Goal: Task Accomplishment & Management: Use online tool/utility

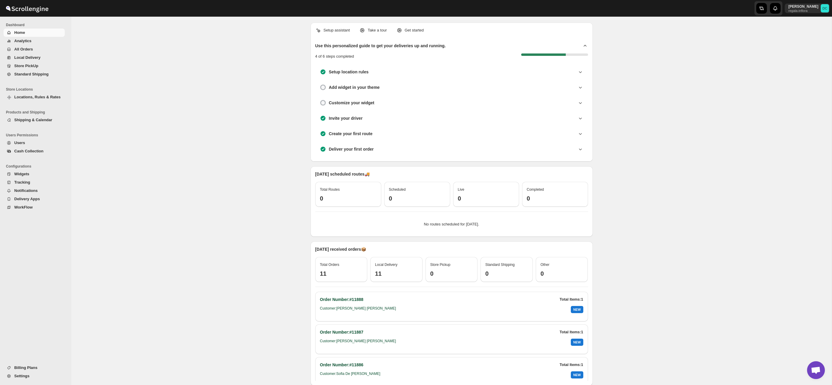
click at [37, 51] on span "All Orders" at bounding box center [38, 49] width 49 height 6
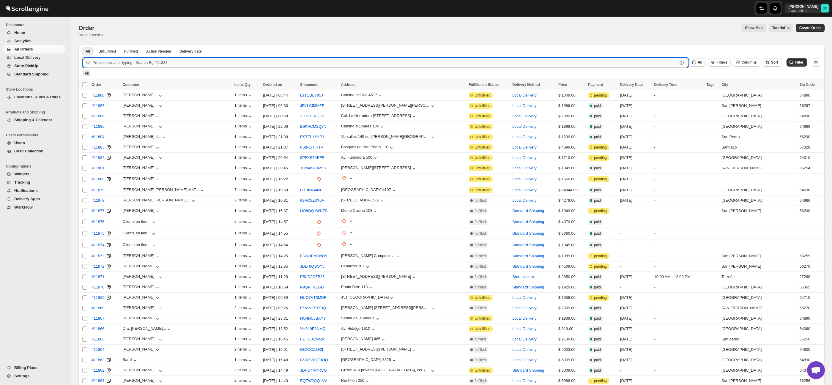
click at [240, 61] on input "text" at bounding box center [384, 63] width 585 height 10
type input "11844"
click at [83, 45] on button "Submit" at bounding box center [91, 48] width 17 height 6
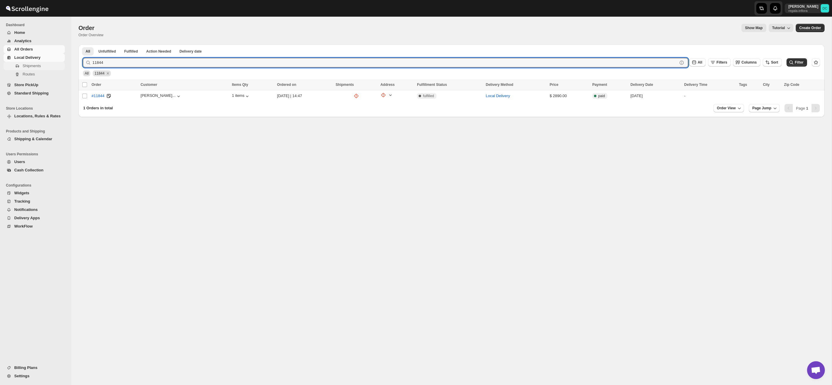
click at [34, 67] on span "Shipments" at bounding box center [32, 66] width 18 height 4
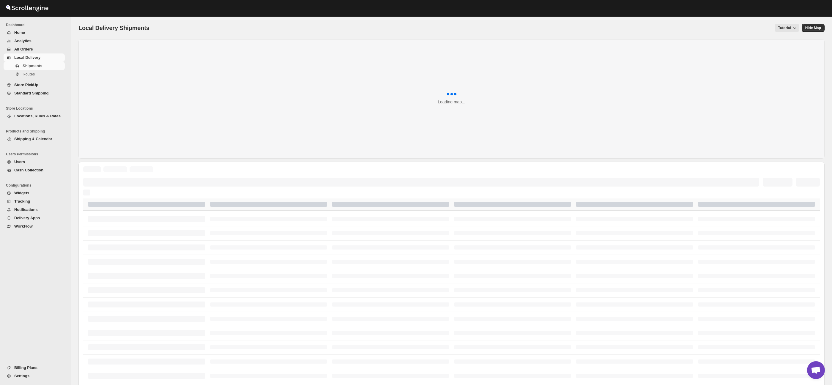
click at [31, 47] on span "All Orders" at bounding box center [23, 49] width 19 height 4
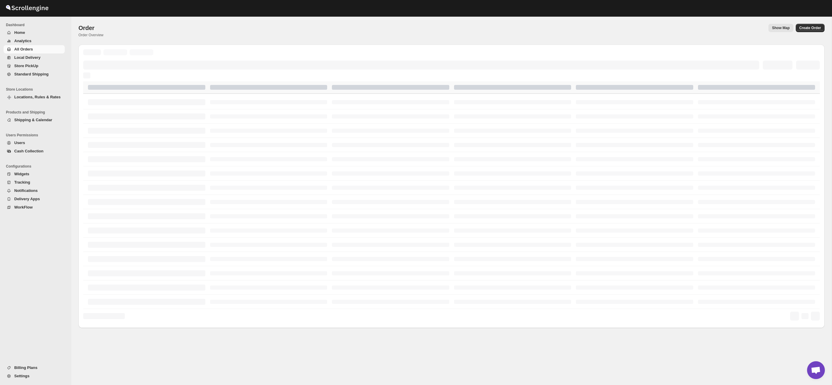
scroll to position [1, 0]
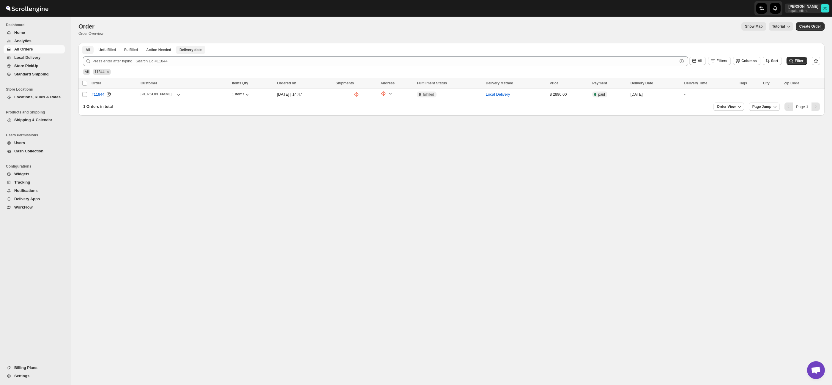
click at [192, 51] on span "Delivery date" at bounding box center [190, 50] width 22 height 5
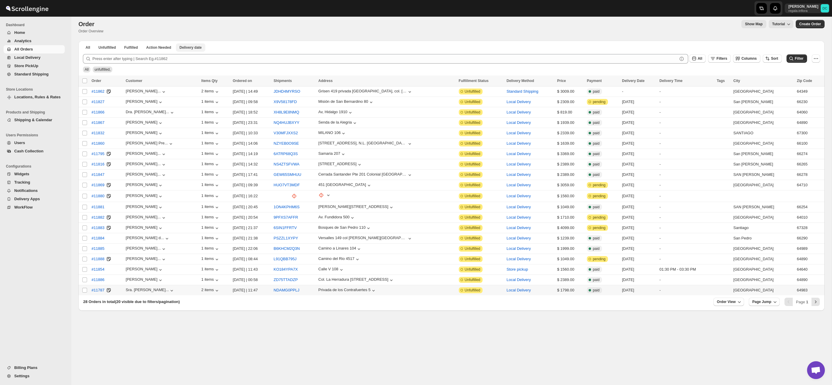
scroll to position [2, 0]
click at [85, 114] on input "Select order" at bounding box center [84, 113] width 5 height 5
checkbox input "true"
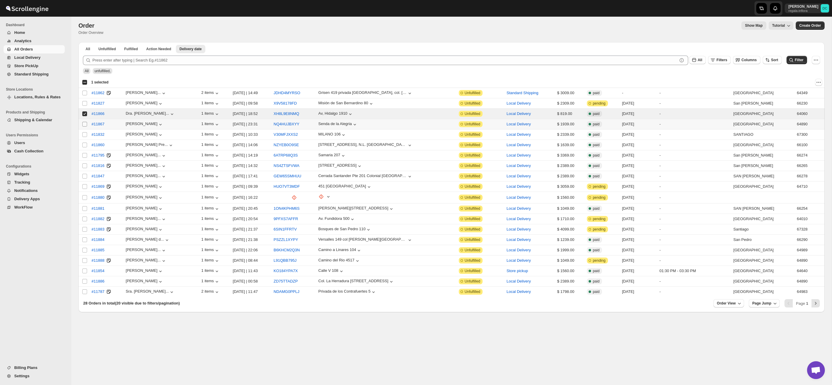
click at [84, 126] on input "Select order" at bounding box center [84, 124] width 5 height 5
checkbox input "true"
drag, startPoint x: 84, startPoint y: 136, endPoint x: 85, endPoint y: 141, distance: 5.1
click at [84, 136] on input "Select order" at bounding box center [84, 134] width 5 height 5
checkbox input "true"
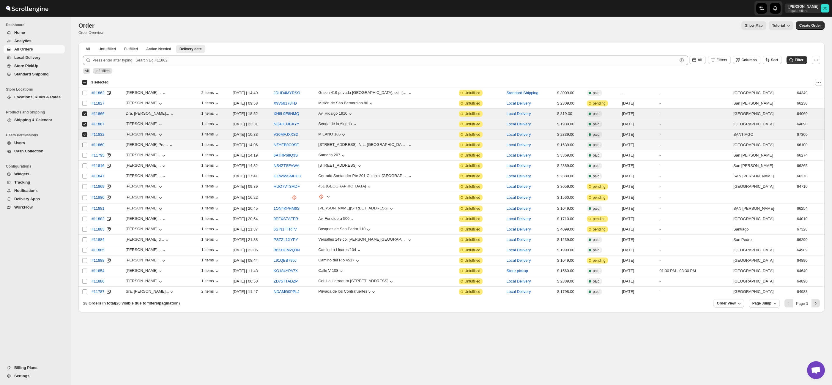
click at [85, 143] on input "Select order" at bounding box center [84, 145] width 5 height 5
checkbox input "true"
click at [85, 114] on input "Select order" at bounding box center [84, 113] width 5 height 5
checkbox input "false"
click at [83, 125] on input "Select order" at bounding box center [84, 124] width 5 height 5
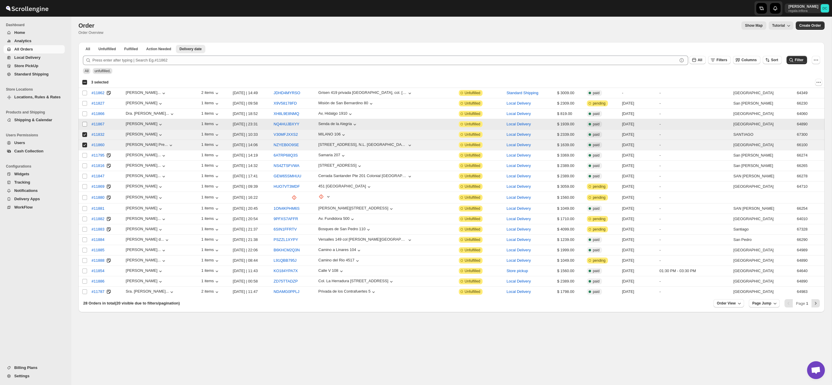
checkbox input "false"
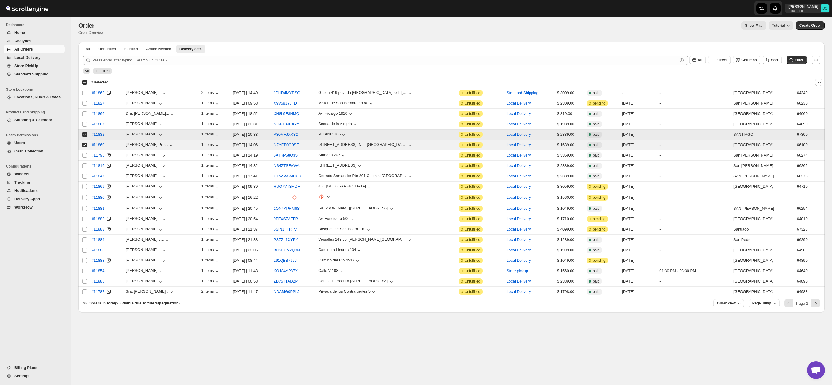
drag, startPoint x: 85, startPoint y: 136, endPoint x: 86, endPoint y: 141, distance: 5.7
click at [85, 136] on input "Select order" at bounding box center [84, 134] width 5 height 5
checkbox input "false"
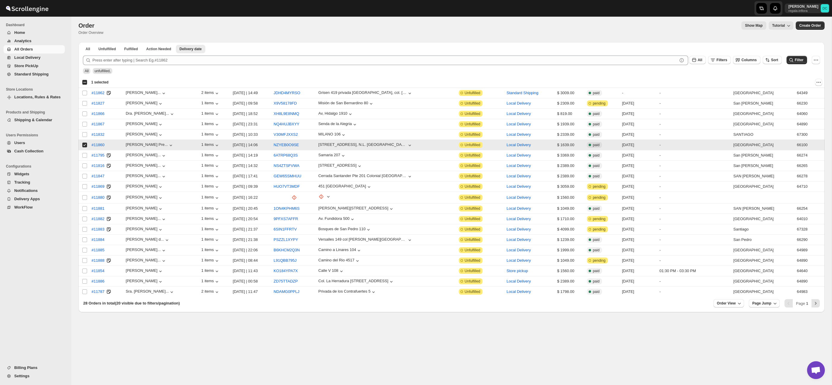
click at [84, 146] on input "Select order" at bounding box center [84, 145] width 5 height 5
checkbox input "false"
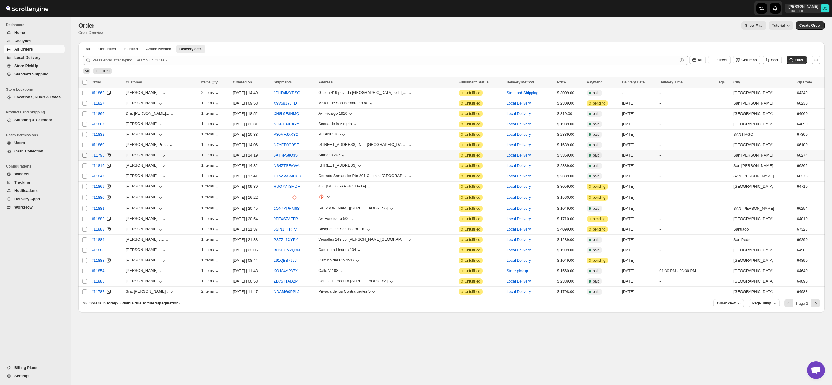
click at [84, 155] on input "Select order" at bounding box center [84, 155] width 5 height 5
checkbox input "true"
click at [85, 166] on input "Select order" at bounding box center [84, 165] width 5 height 5
checkbox input "true"
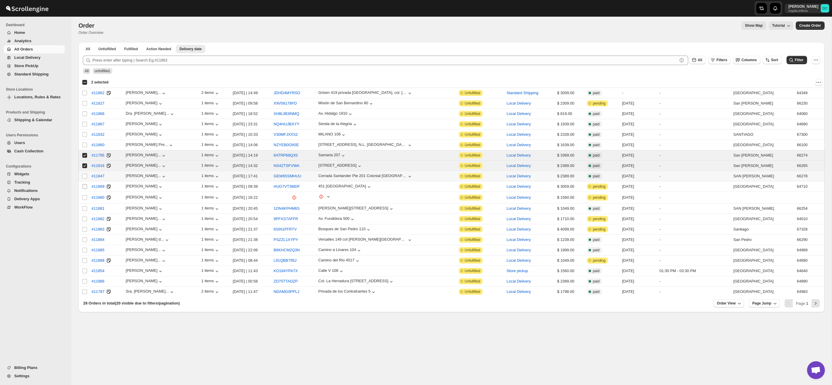
drag, startPoint x: 85, startPoint y: 177, endPoint x: 85, endPoint y: 186, distance: 8.9
click at [85, 177] on input "Select order" at bounding box center [84, 176] width 5 height 5
checkbox input "true"
click at [85, 188] on input "Select order" at bounding box center [84, 186] width 5 height 5
checkbox input "true"
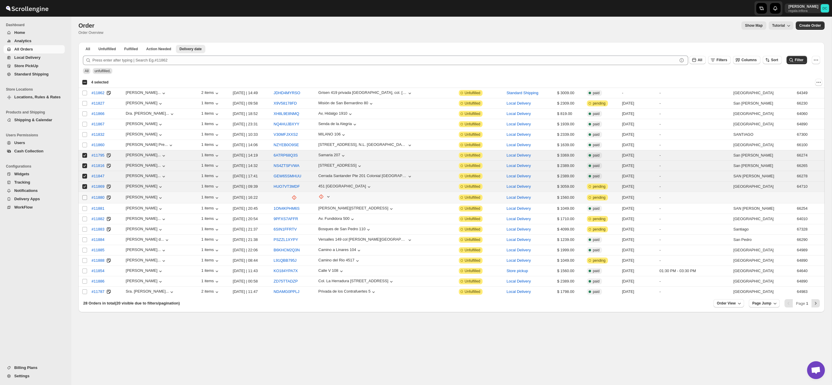
click at [85, 200] on span at bounding box center [84, 197] width 5 height 5
click at [85, 200] on input "Select order" at bounding box center [84, 197] width 5 height 5
drag, startPoint x: 85, startPoint y: 198, endPoint x: 85, endPoint y: 201, distance: 3.3
click at [85, 198] on input "Select order" at bounding box center [84, 197] width 5 height 5
checkbox input "true"
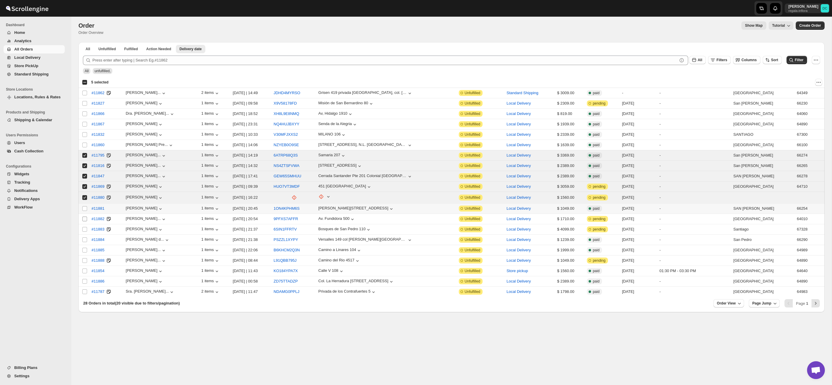
drag, startPoint x: 84, startPoint y: 209, endPoint x: 86, endPoint y: 217, distance: 8.6
click at [84, 209] on input "Select order" at bounding box center [84, 208] width 5 height 5
checkbox input "true"
click at [86, 219] on input "Select order" at bounding box center [84, 219] width 5 height 5
checkbox input "true"
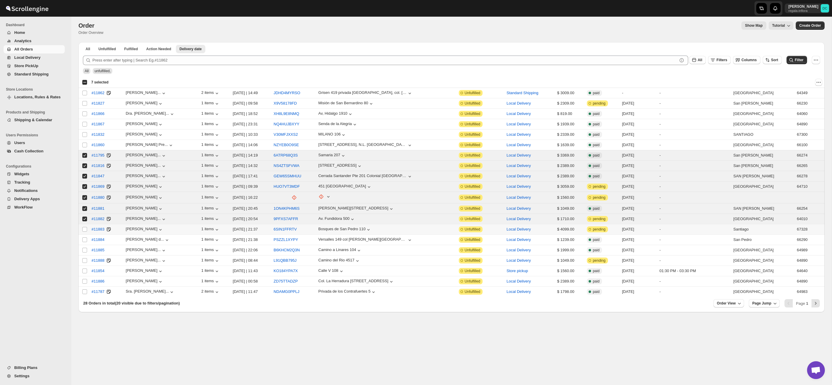
drag, startPoint x: 85, startPoint y: 231, endPoint x: 85, endPoint y: 235, distance: 4.2
click at [85, 231] on input "Select order" at bounding box center [84, 229] width 5 height 5
checkbox input "true"
click at [84, 238] on input "Select order" at bounding box center [84, 239] width 5 height 5
checkbox input "true"
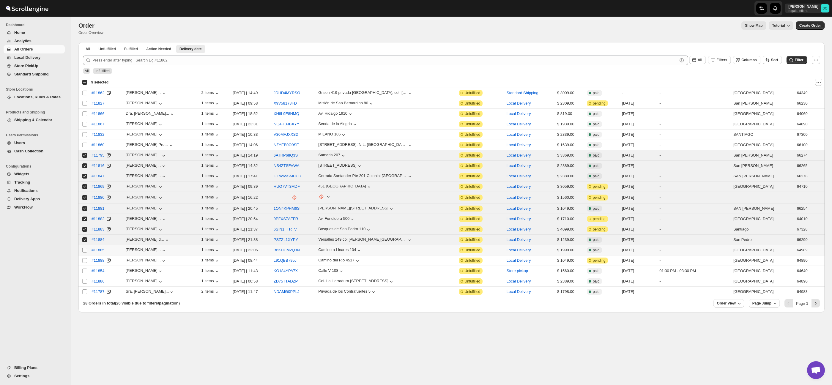
click at [84, 248] on input "Select order" at bounding box center [84, 250] width 5 height 5
checkbox input "true"
click at [84, 258] on span at bounding box center [84, 260] width 5 height 5
click at [84, 258] on input "Select order" at bounding box center [84, 260] width 5 height 5
click at [84, 261] on input "Select order" at bounding box center [84, 260] width 5 height 5
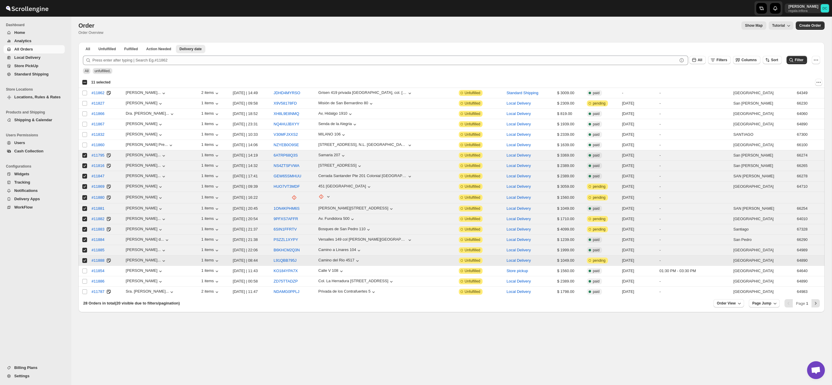
click at [85, 262] on input "Select order" at bounding box center [84, 260] width 5 height 5
checkbox input "false"
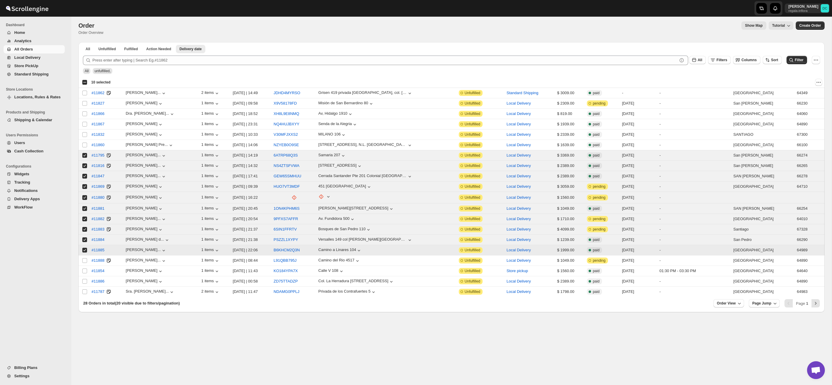
drag, startPoint x: 83, startPoint y: 250, endPoint x: 83, endPoint y: 241, distance: 8.9
click at [83, 250] on input "Select order" at bounding box center [84, 250] width 5 height 5
checkbox input "false"
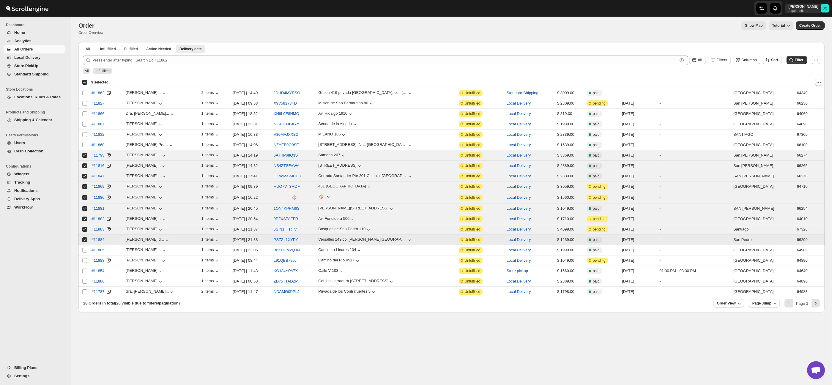
drag, startPoint x: 84, startPoint y: 239, endPoint x: 84, endPoint y: 233, distance: 6.6
click at [84, 239] on input "Select order" at bounding box center [84, 239] width 5 height 5
checkbox input "false"
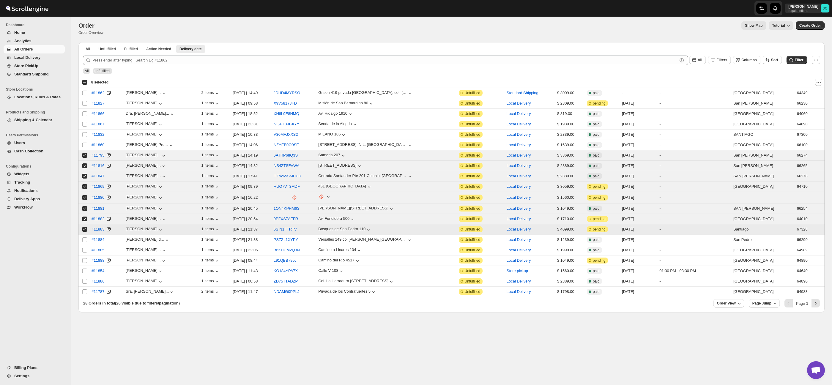
click at [84, 229] on input "Select order" at bounding box center [84, 229] width 5 height 5
checkbox input "false"
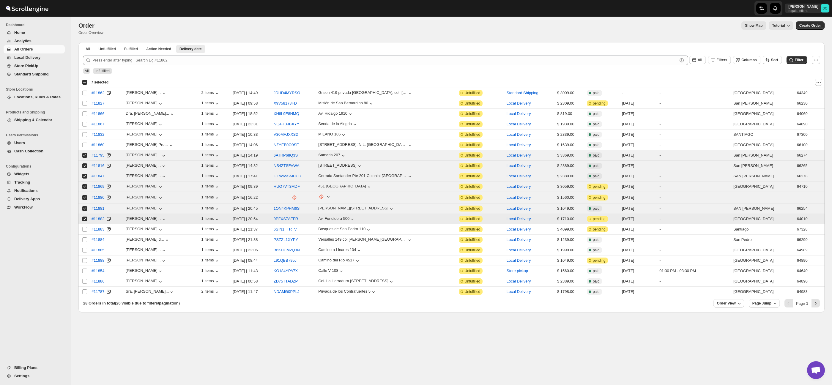
drag, startPoint x: 84, startPoint y: 219, endPoint x: 84, endPoint y: 214, distance: 4.8
click at [84, 218] on input "Select order" at bounding box center [84, 219] width 5 height 5
checkbox input "false"
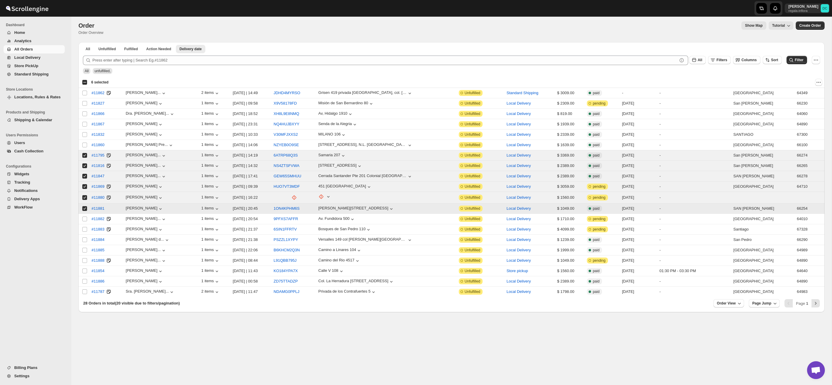
drag, startPoint x: 84, startPoint y: 209, endPoint x: 84, endPoint y: 206, distance: 3.3
click at [84, 209] on input "Select order" at bounding box center [84, 208] width 5 height 5
checkbox input "false"
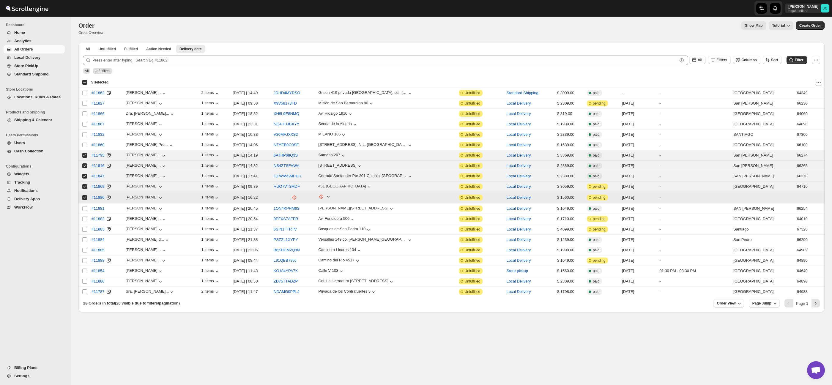
click at [84, 198] on input "Select order" at bounding box center [84, 197] width 5 height 5
checkbox input "false"
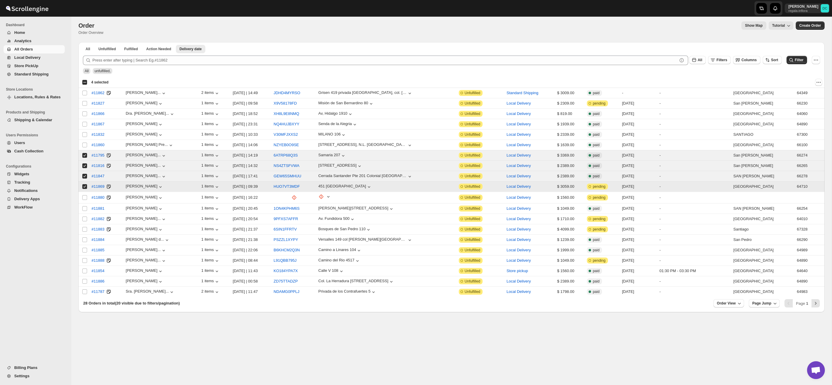
drag, startPoint x: 84, startPoint y: 187, endPoint x: 84, endPoint y: 179, distance: 8.6
click at [84, 187] on input "Select order" at bounding box center [84, 186] width 5 height 5
checkbox input "false"
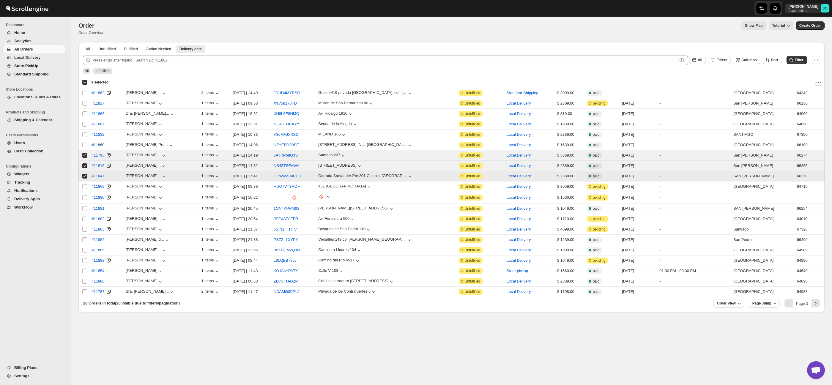
drag, startPoint x: 85, startPoint y: 177, endPoint x: 97, endPoint y: 149, distance: 29.7
click at [85, 177] on input "Select order" at bounding box center [84, 176] width 5 height 5
checkbox input "false"
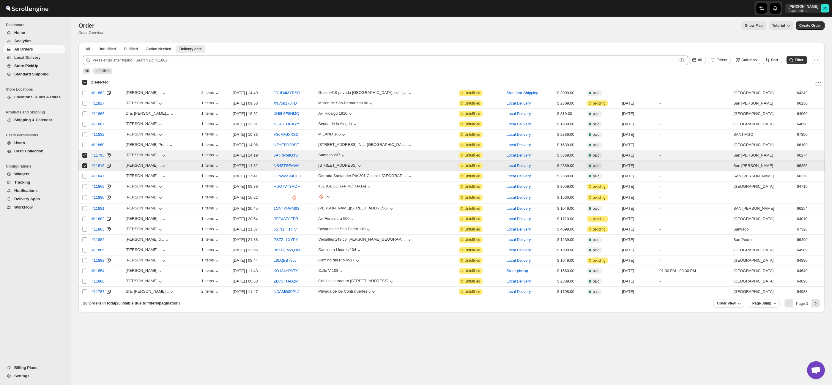
drag, startPoint x: 85, startPoint y: 166, endPoint x: 84, endPoint y: 157, distance: 8.6
click at [85, 166] on input "Select order" at bounding box center [84, 165] width 5 height 5
checkbox input "false"
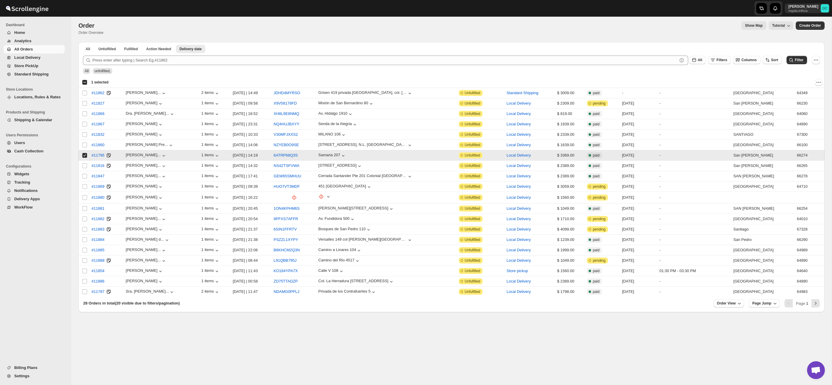
click at [84, 152] on td "Select order" at bounding box center [83, 155] width 11 height 10
checkbox input "false"
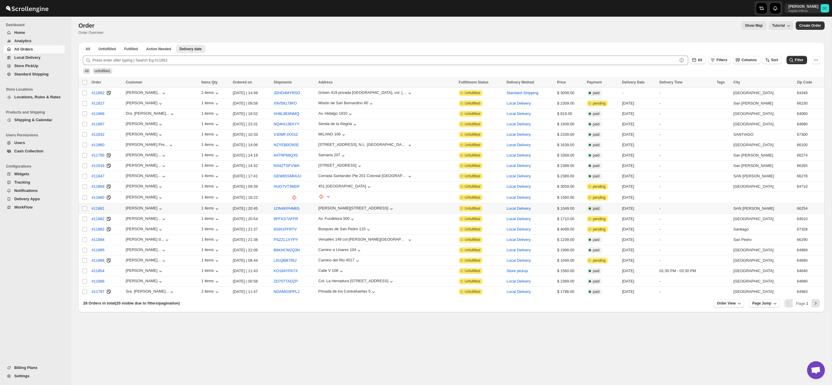
click at [110, 208] on div "#11881" at bounding box center [107, 209] width 31 height 6
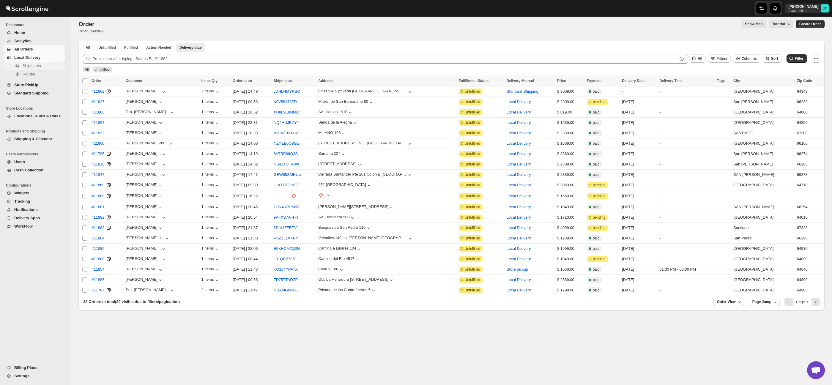
scroll to position [6, 0]
click at [34, 66] on span "Shipments" at bounding box center [32, 66] width 18 height 4
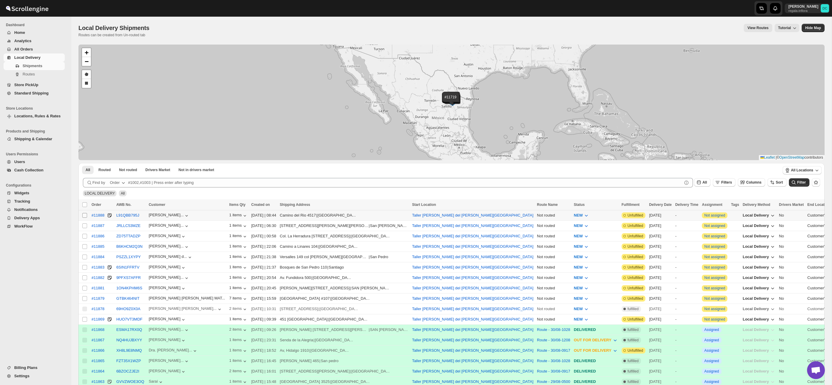
click at [86, 216] on input "Select shipment" at bounding box center [84, 215] width 5 height 5
checkbox input "true"
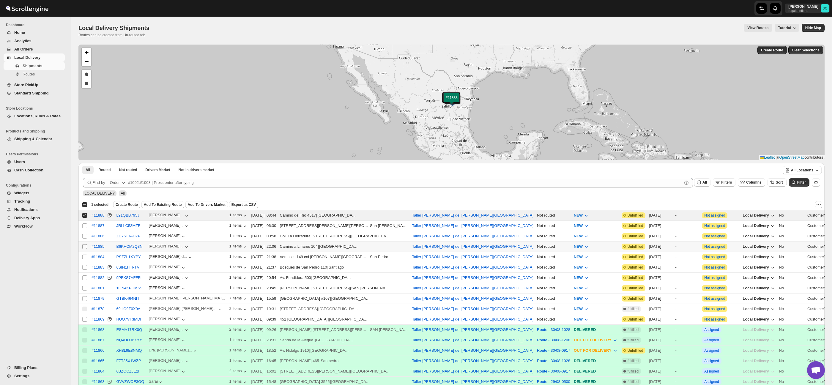
click at [83, 247] on input "Select shipment" at bounding box center [84, 246] width 5 height 5
checkbox input "true"
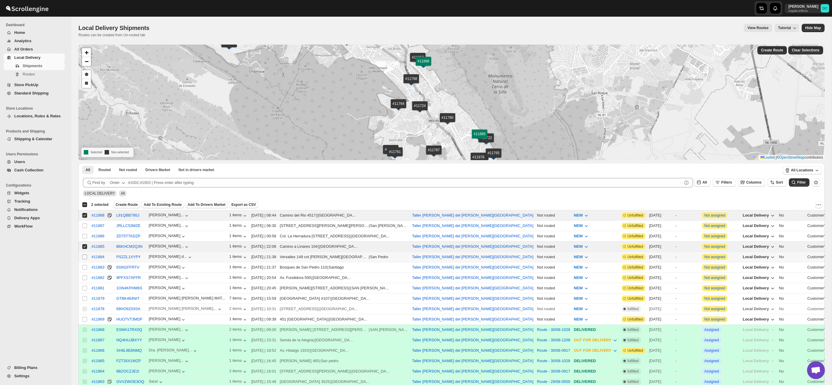
click at [84, 256] on input "Select shipment" at bounding box center [84, 257] width 5 height 5
checkbox input "true"
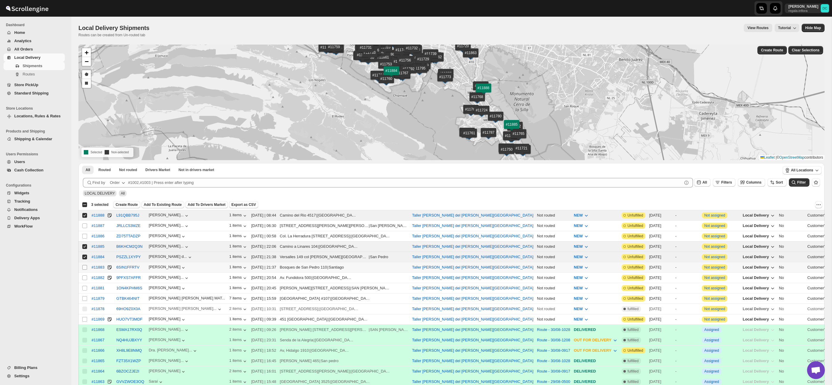
click at [84, 267] on input "Select shipment" at bounding box center [84, 267] width 5 height 5
checkbox input "true"
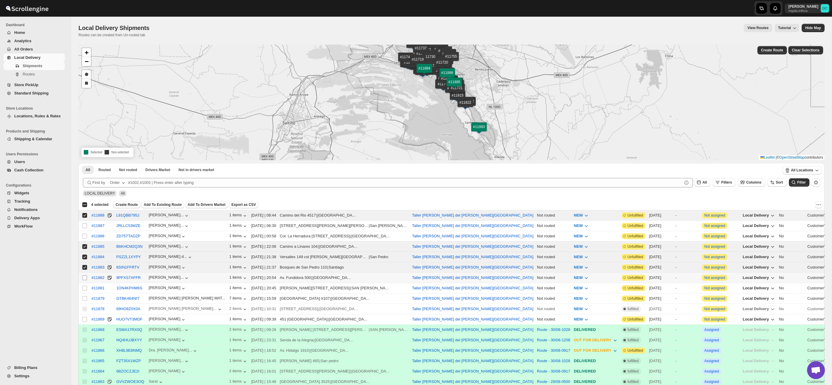
click at [85, 276] on input "Select shipment" at bounding box center [84, 277] width 5 height 5
checkbox input "true"
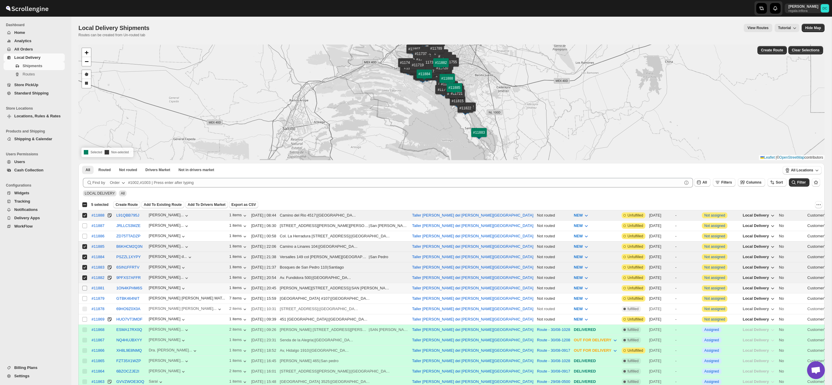
click at [85, 287] on input "Select shipment" at bounding box center [84, 288] width 5 height 5
checkbox input "true"
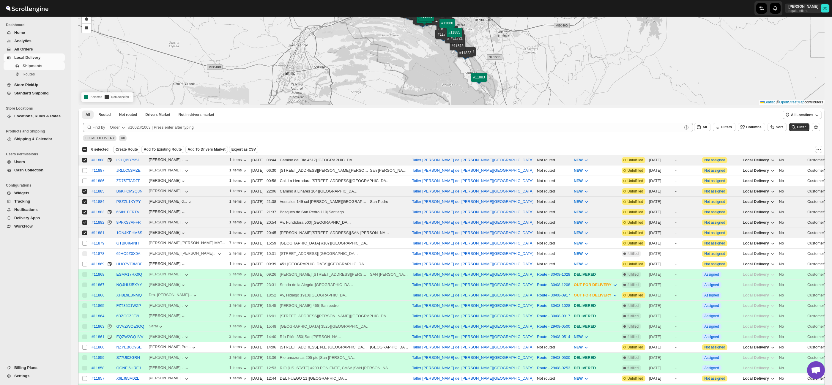
scroll to position [58, 0]
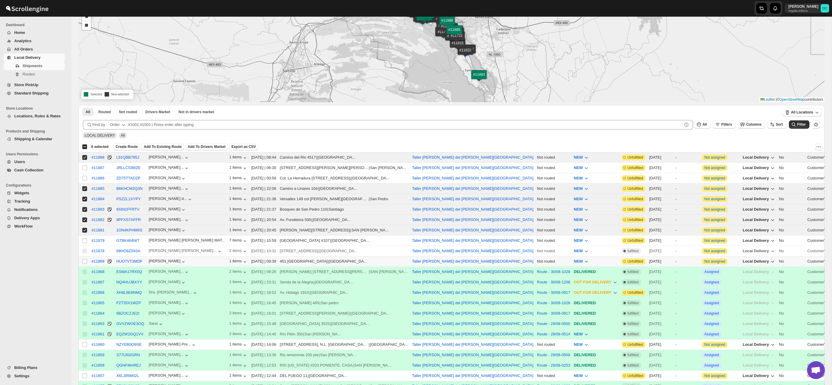
click at [84, 263] on input "Select shipment" at bounding box center [84, 261] width 5 height 5
checkbox input "true"
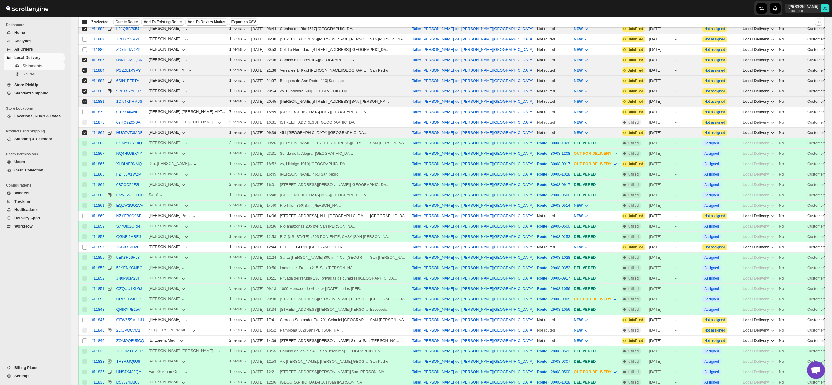
scroll to position [220, 0]
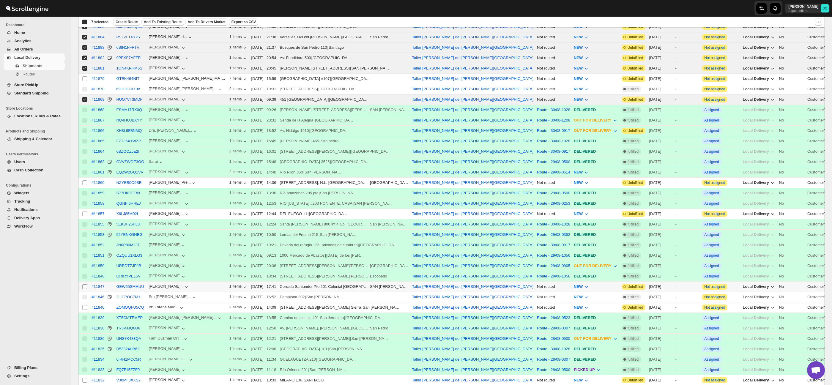
click at [85, 288] on input "Select shipment" at bounding box center [84, 286] width 5 height 5
checkbox input "true"
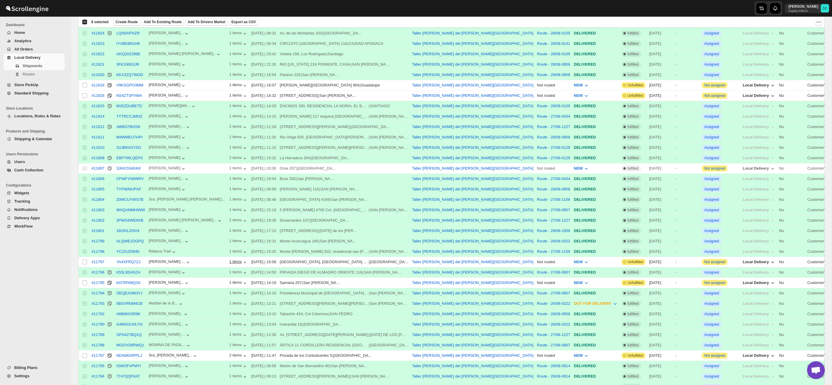
scroll to position [645, 0]
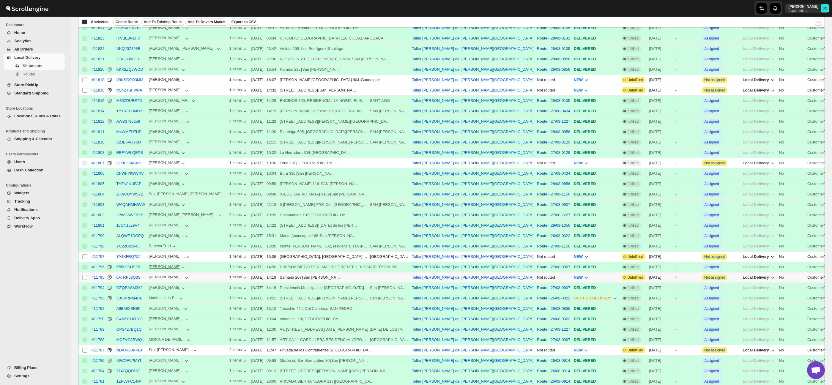
click at [86, 279] on input "Select shipment" at bounding box center [84, 277] width 5 height 5
checkbox input "true"
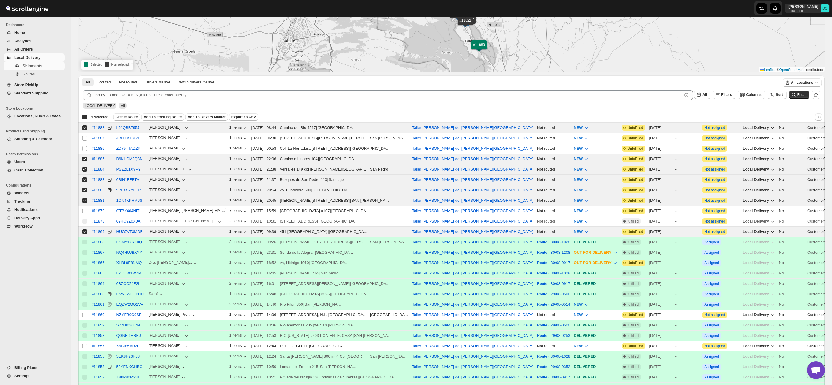
scroll to position [0, 0]
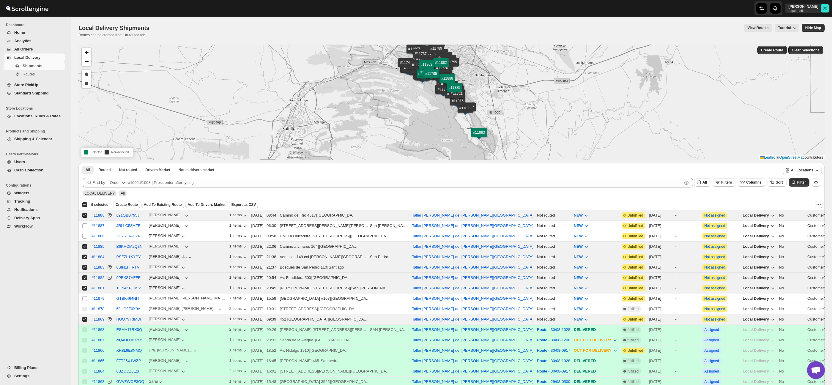
click at [131, 202] on span "Create Route" at bounding box center [127, 204] width 22 height 5
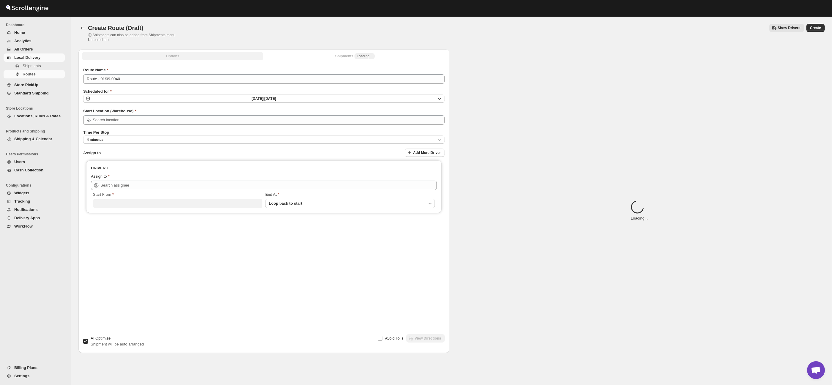
type input "Taller [PERSON_NAME] del [PERSON_NAME][GEOGRAPHIC_DATA]"
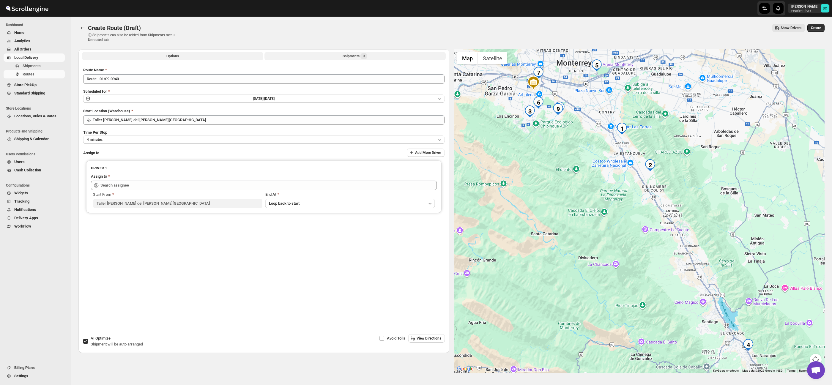
click at [309, 55] on button "Shipments 9" at bounding box center [354, 56] width 181 height 8
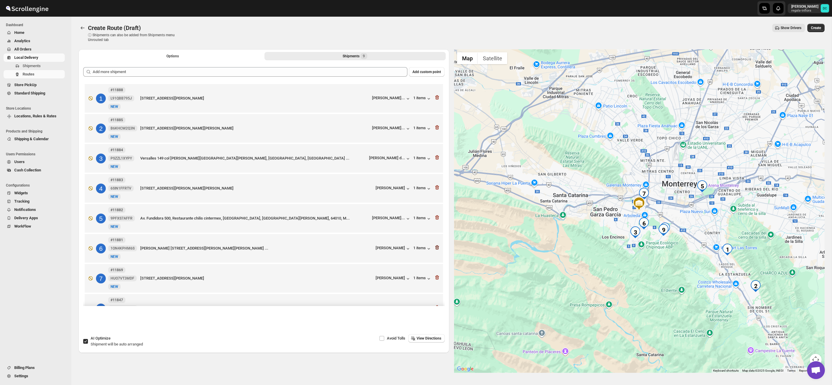
click at [437, 219] on icon "button" at bounding box center [437, 218] width 1 height 2
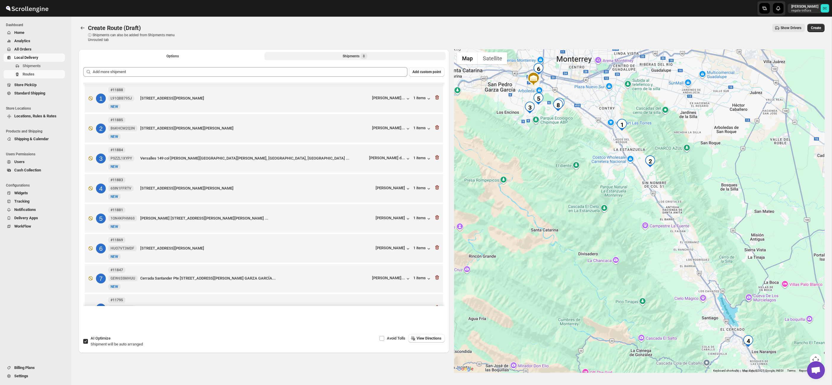
scroll to position [6, 0]
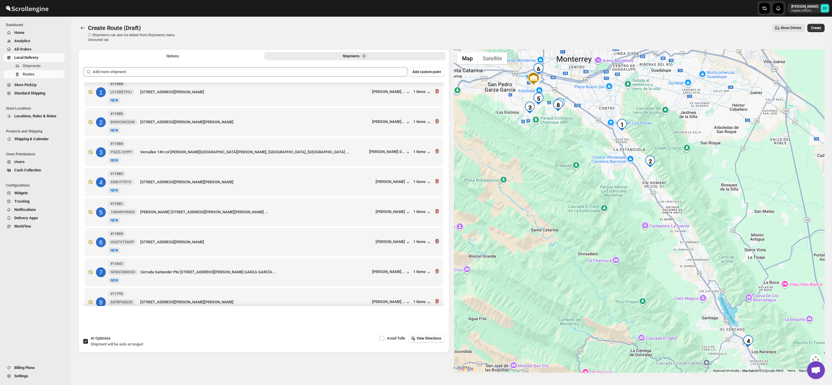
click at [435, 244] on icon "button" at bounding box center [437, 241] width 6 height 6
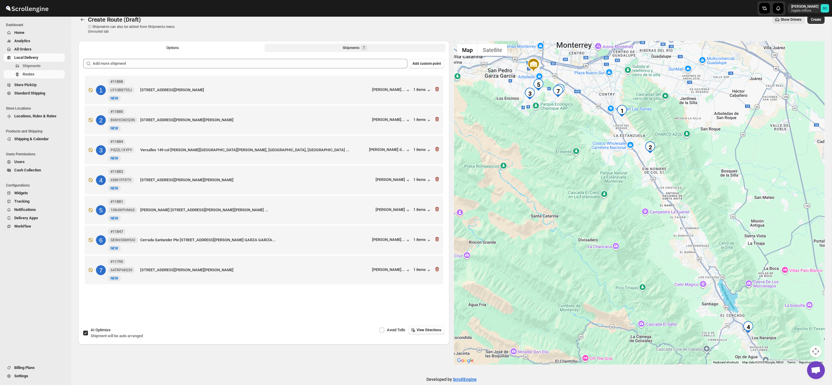
scroll to position [0, 0]
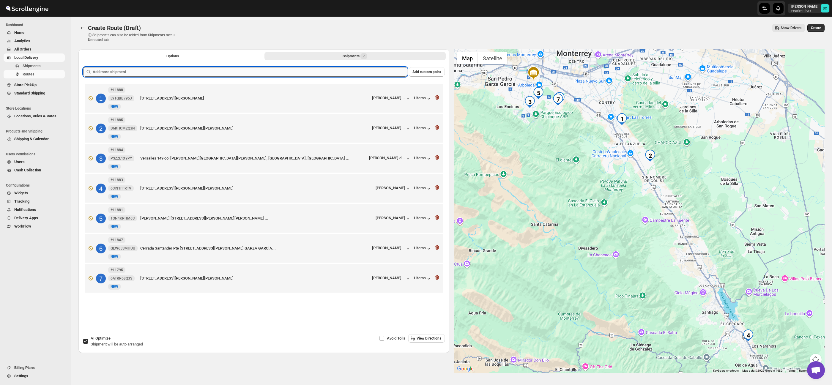
click at [248, 72] on input "text" at bounding box center [250, 72] width 315 height 10
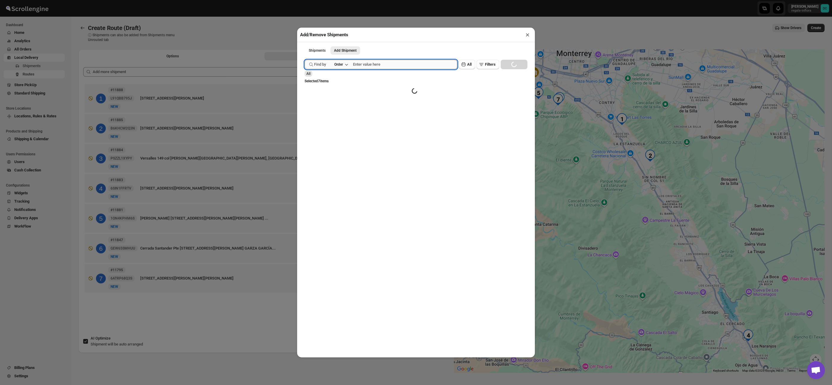
click at [406, 65] on input "text" at bounding box center [405, 65] width 104 height 10
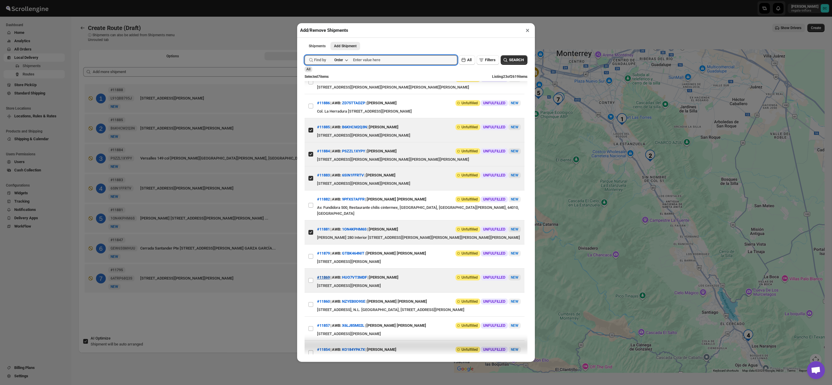
scroll to position [37, 0]
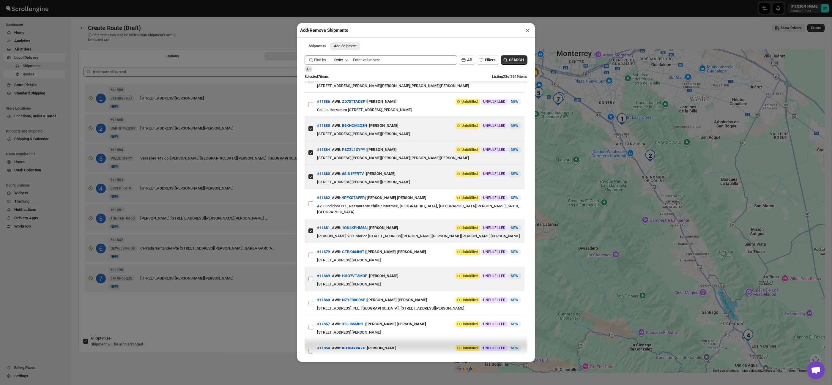
click at [311, 279] on input "View details for 68b31b1dc0fa9a00bc70f3ce" at bounding box center [310, 279] width 5 height 5
checkbox input "true"
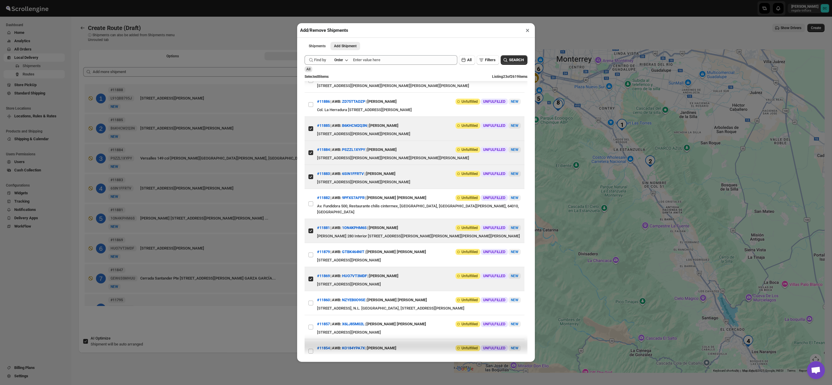
click at [271, 318] on div "Add/Remove Shipments × Shipments Add Shipment More views Shipments Add Shipment…" at bounding box center [416, 192] width 832 height 385
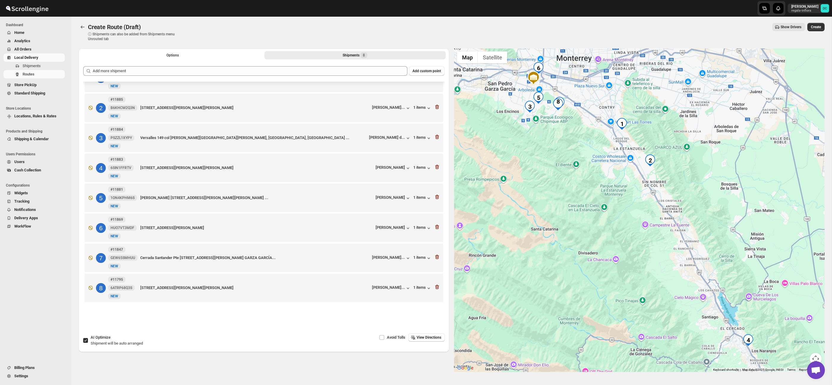
scroll to position [8, 0]
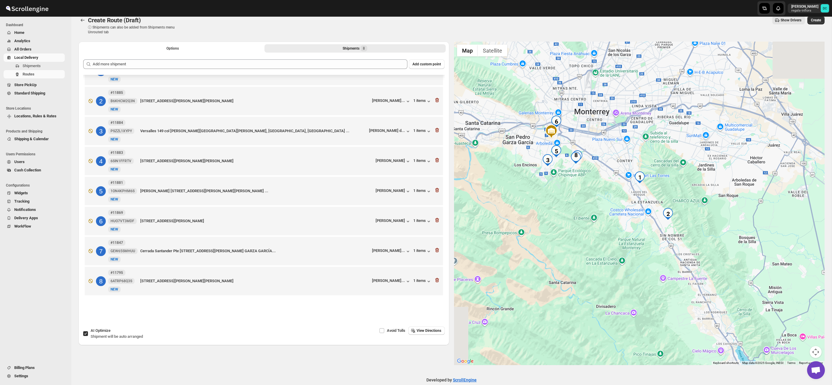
drag, startPoint x: 628, startPoint y: 188, endPoint x: 618, endPoint y: 229, distance: 41.5
click at [646, 250] on div at bounding box center [639, 204] width 371 height 324
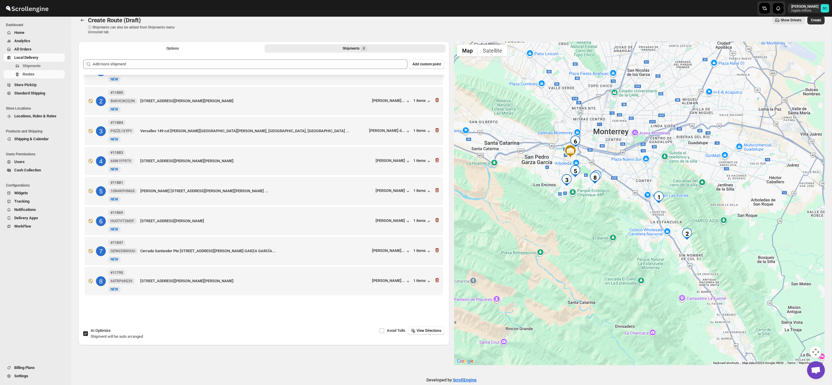
drag, startPoint x: 590, startPoint y: 207, endPoint x: 604, endPoint y: 216, distance: 16.3
click at [609, 224] on div at bounding box center [639, 204] width 371 height 324
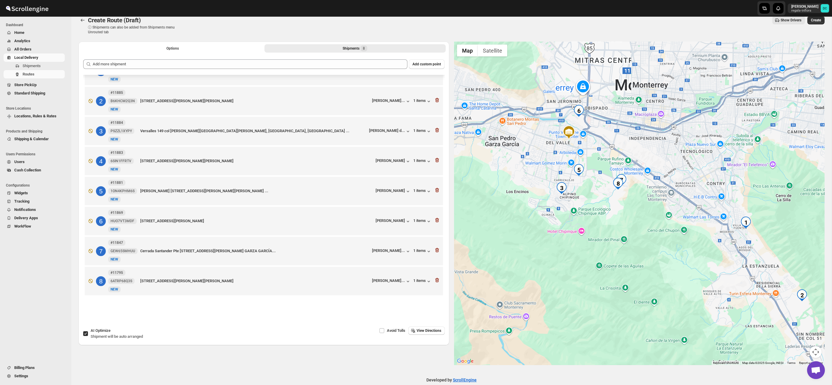
drag, startPoint x: 582, startPoint y: 182, endPoint x: 595, endPoint y: 186, distance: 13.3
click at [595, 186] on div at bounding box center [639, 204] width 371 height 324
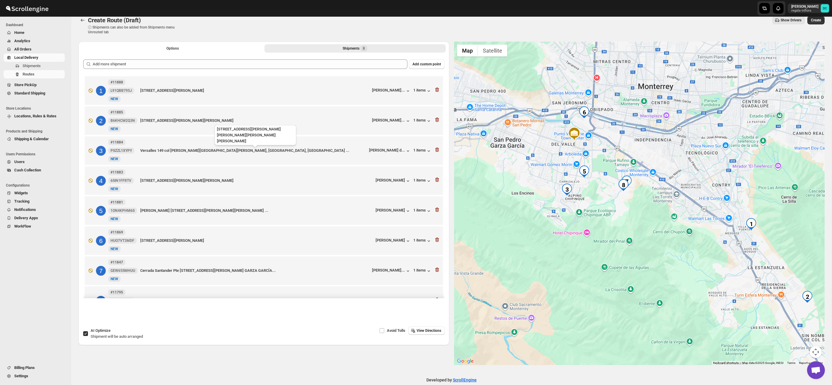
scroll to position [1, 0]
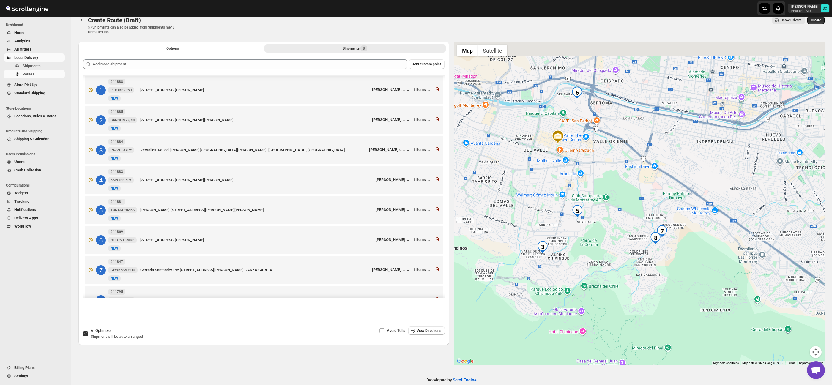
drag, startPoint x: 661, startPoint y: 246, endPoint x: 608, endPoint y: 259, distance: 55.1
click at [607, 264] on div at bounding box center [639, 204] width 371 height 324
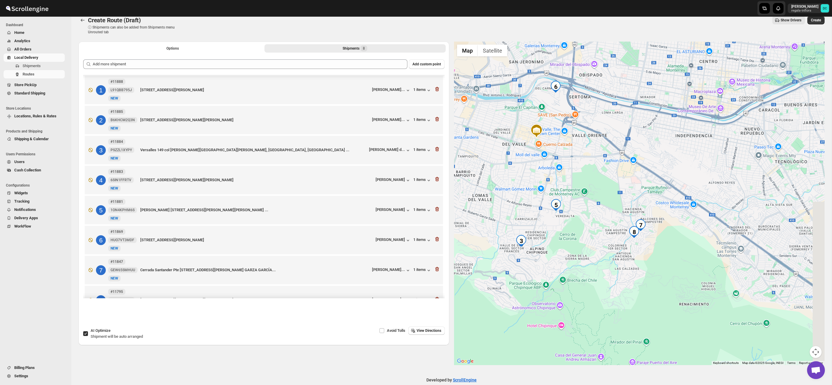
drag, startPoint x: 636, startPoint y: 206, endPoint x: 622, endPoint y: 200, distance: 15.5
click at [622, 200] on div at bounding box center [639, 204] width 371 height 324
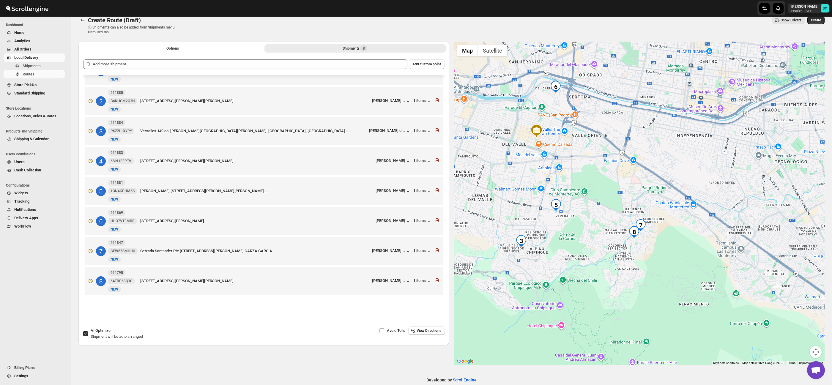
scroll to position [14, 0]
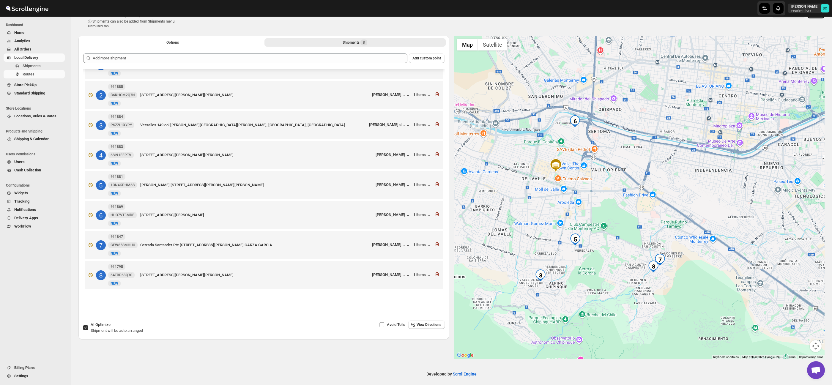
drag, startPoint x: 596, startPoint y: 160, endPoint x: 615, endPoint y: 201, distance: 45.5
click at [615, 201] on div at bounding box center [639, 198] width 371 height 324
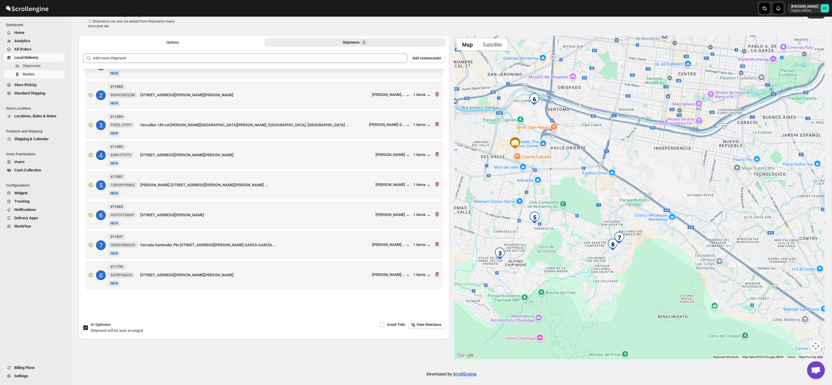
drag, startPoint x: 725, startPoint y: 242, endPoint x: 705, endPoint y: 229, distance: 24.2
click at [705, 229] on div at bounding box center [639, 198] width 371 height 324
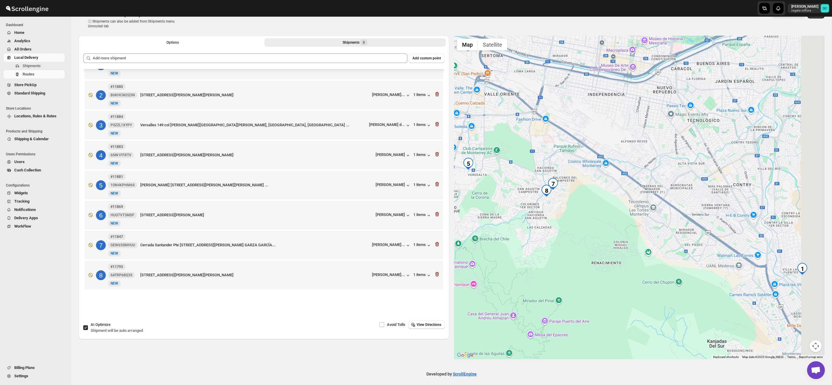
drag, startPoint x: 705, startPoint y: 248, endPoint x: 671, endPoint y: 204, distance: 55.7
click at [638, 196] on div at bounding box center [639, 198] width 371 height 324
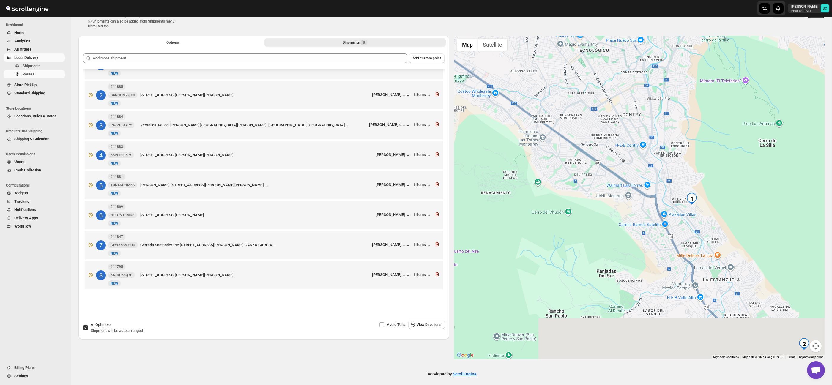
drag, startPoint x: 703, startPoint y: 218, endPoint x: 651, endPoint y: 188, distance: 59.7
click at [644, 183] on div at bounding box center [639, 198] width 371 height 324
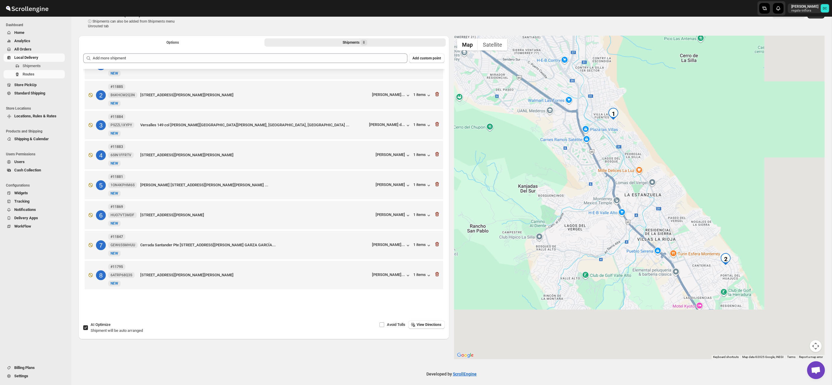
drag, startPoint x: 700, startPoint y: 233, endPoint x: 622, endPoint y: 148, distance: 115.1
click at [621, 147] on div at bounding box center [639, 198] width 371 height 324
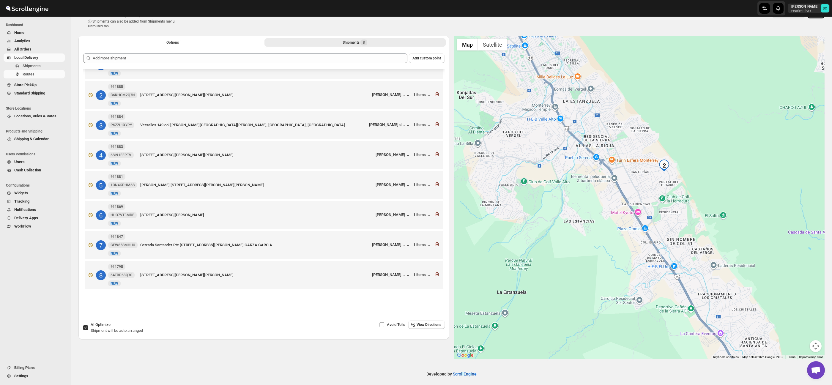
drag, startPoint x: 718, startPoint y: 237, endPoint x: 639, endPoint y: 152, distance: 116.1
click at [658, 160] on img "2" at bounding box center [664, 166] width 12 height 12
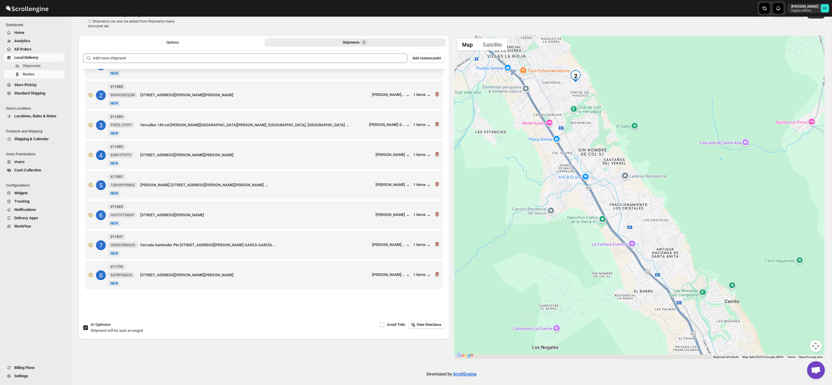
drag, startPoint x: 700, startPoint y: 258, endPoint x: 638, endPoint y: 177, distance: 102.2
click at [638, 177] on div at bounding box center [639, 198] width 371 height 324
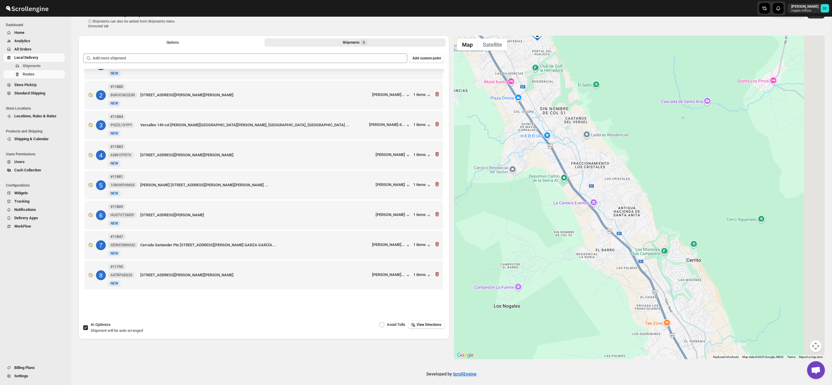
drag, startPoint x: 637, startPoint y: 177, endPoint x: 693, endPoint y: 261, distance: 101.4
click at [692, 259] on div at bounding box center [639, 198] width 371 height 324
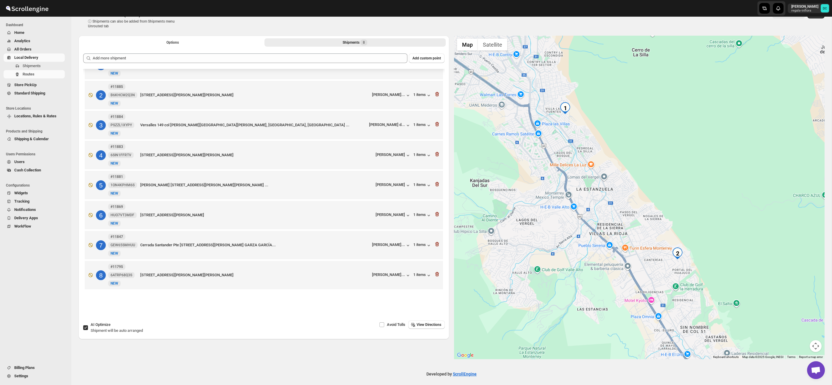
drag, startPoint x: 559, startPoint y: 155, endPoint x: 575, endPoint y: 187, distance: 35.7
click at [575, 187] on div at bounding box center [639, 198] width 371 height 324
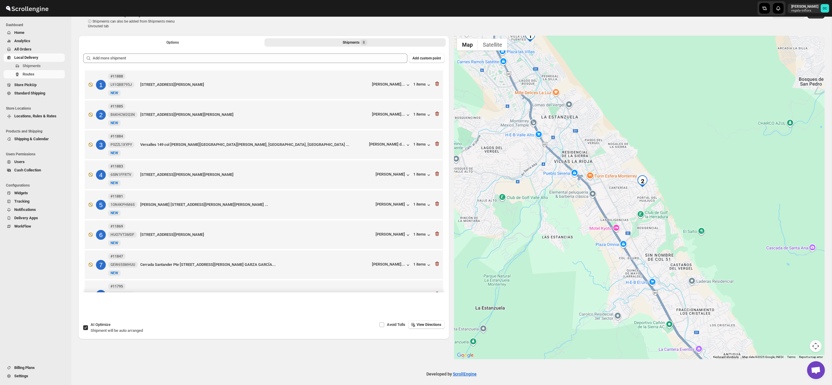
drag, startPoint x: 683, startPoint y: 202, endPoint x: 648, endPoint y: 128, distance: 82.5
click at [648, 128] on div at bounding box center [639, 198] width 371 height 324
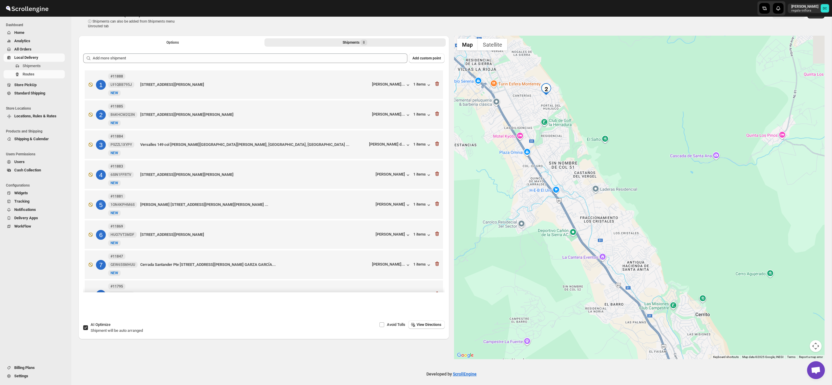
drag, startPoint x: 735, startPoint y: 239, endPoint x: 642, endPoint y: 182, distance: 108.9
click at [633, 142] on div at bounding box center [639, 198] width 371 height 324
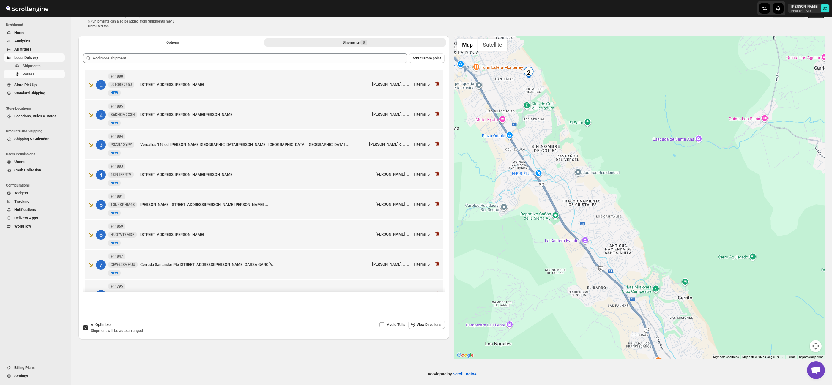
drag, startPoint x: 648, startPoint y: 200, endPoint x: 601, endPoint y: 85, distance: 124.3
click at [601, 85] on div at bounding box center [639, 198] width 371 height 324
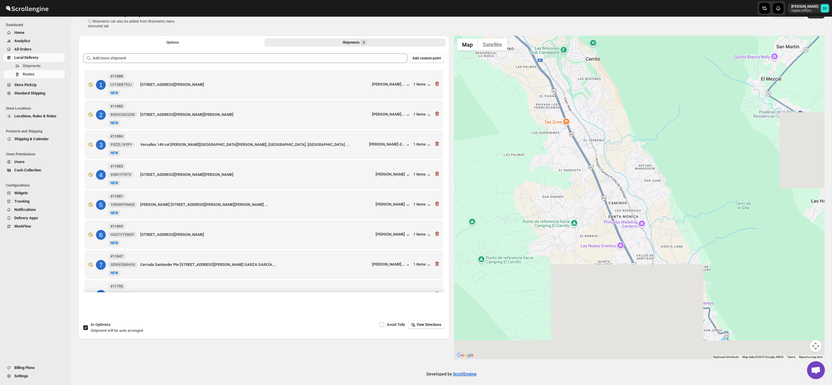
drag, startPoint x: 662, startPoint y: 234, endPoint x: 626, endPoint y: 154, distance: 88.0
click at [626, 153] on div at bounding box center [639, 198] width 371 height 324
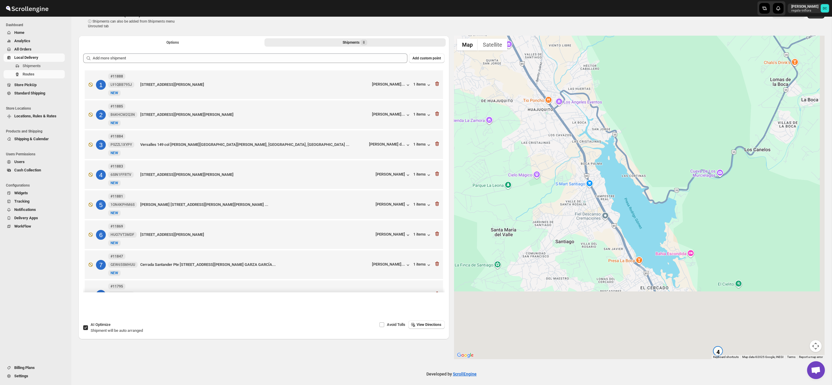
drag, startPoint x: 694, startPoint y: 217, endPoint x: 636, endPoint y: 144, distance: 93.2
click at [628, 134] on div at bounding box center [639, 198] width 371 height 324
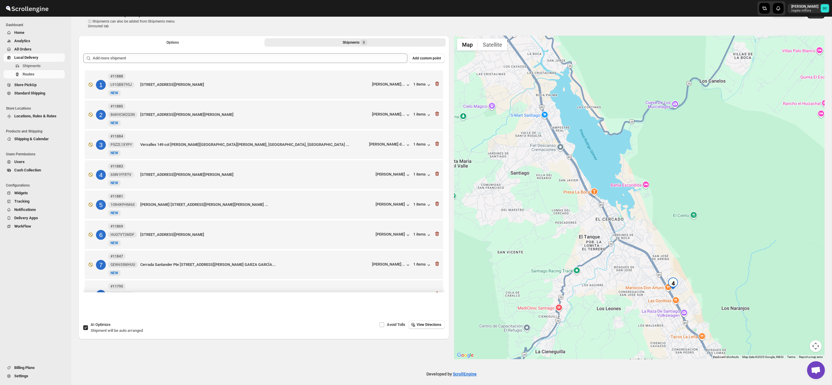
drag, startPoint x: 702, startPoint y: 231, endPoint x: 663, endPoint y: 173, distance: 69.5
click at [663, 173] on div at bounding box center [639, 198] width 371 height 324
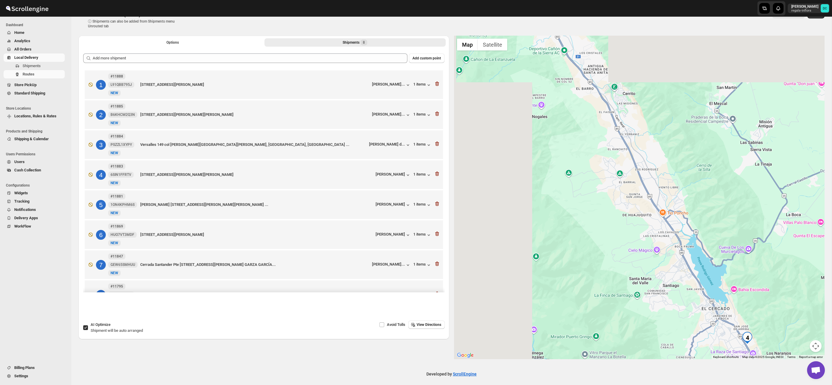
drag, startPoint x: 607, startPoint y: 227, endPoint x: 674, endPoint y: 282, distance: 86.5
click at [674, 282] on div at bounding box center [639, 198] width 371 height 324
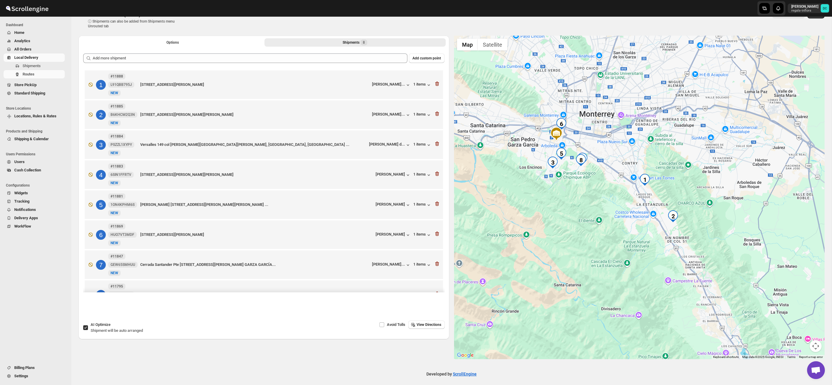
drag, startPoint x: 608, startPoint y: 212, endPoint x: 635, endPoint y: 260, distance: 54.7
click at [635, 260] on div at bounding box center [639, 198] width 371 height 324
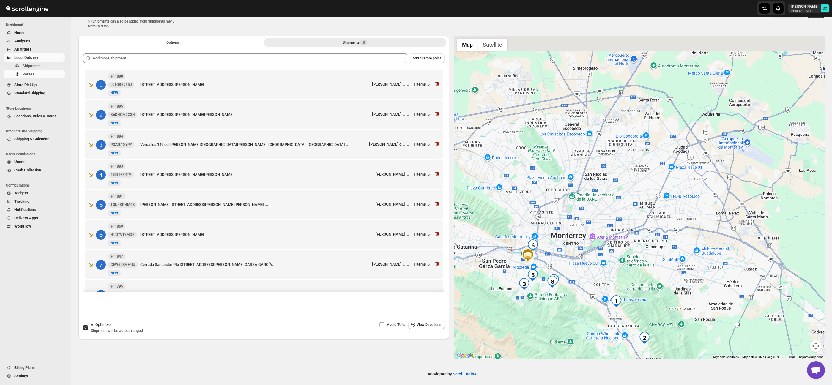
drag, startPoint x: 620, startPoint y: 188, endPoint x: 580, endPoint y: 286, distance: 104.9
click at [580, 287] on div at bounding box center [639, 198] width 371 height 324
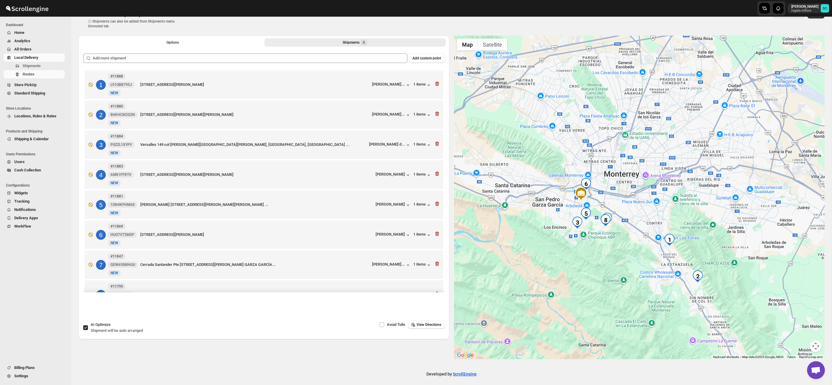
drag, startPoint x: 581, startPoint y: 282, endPoint x: 635, endPoint y: 220, distance: 82.6
click at [635, 220] on div at bounding box center [639, 198] width 371 height 324
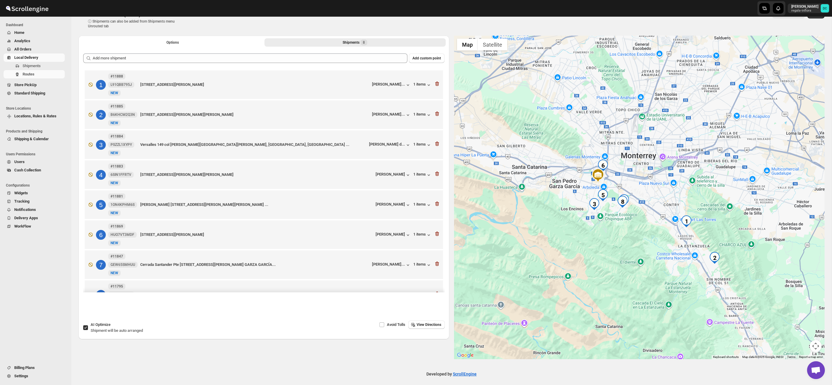
drag, startPoint x: 625, startPoint y: 250, endPoint x: 650, endPoint y: 221, distance: 37.9
click at [650, 221] on div at bounding box center [639, 198] width 371 height 324
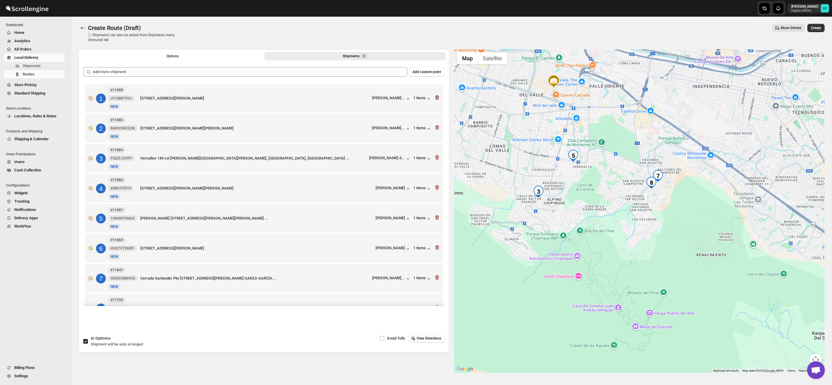
click at [438, 99] on icon "button" at bounding box center [437, 97] width 4 height 4
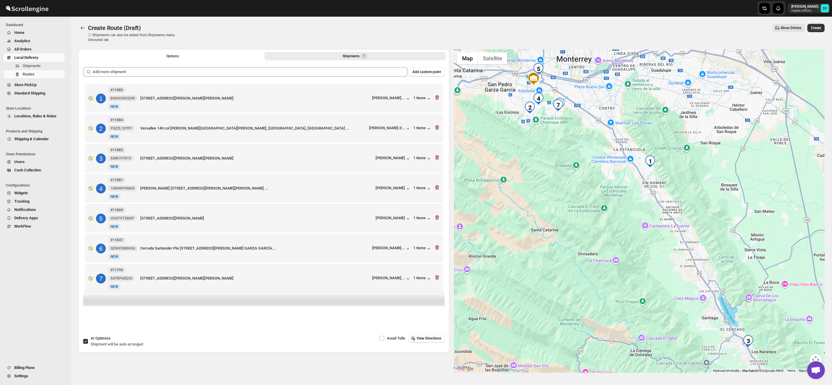
click at [438, 99] on icon "button" at bounding box center [437, 97] width 4 height 4
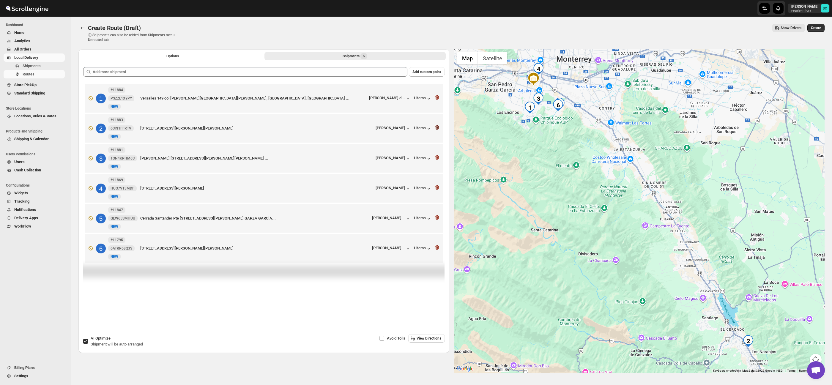
click at [438, 128] on icon "button" at bounding box center [437, 127] width 4 height 4
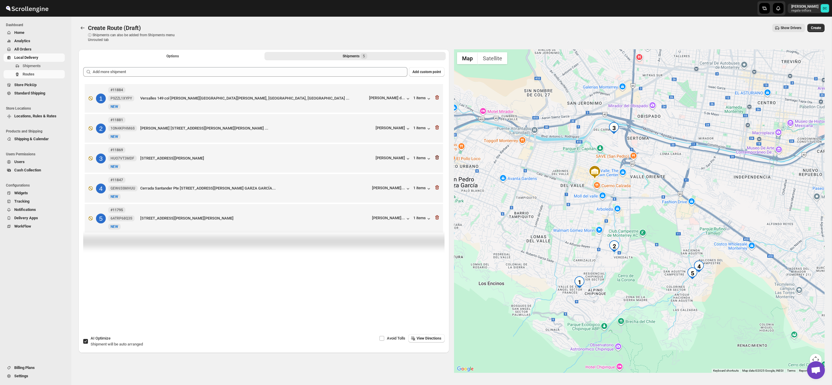
click at [437, 159] on icon "button" at bounding box center [437, 158] width 1 height 2
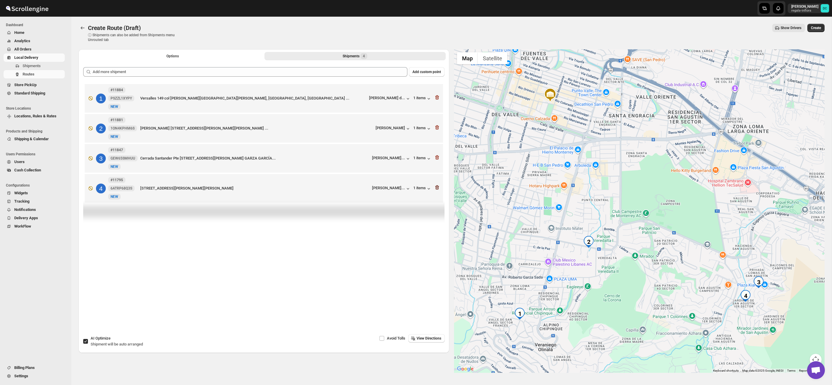
click at [438, 190] on icon "button" at bounding box center [437, 187] width 4 height 4
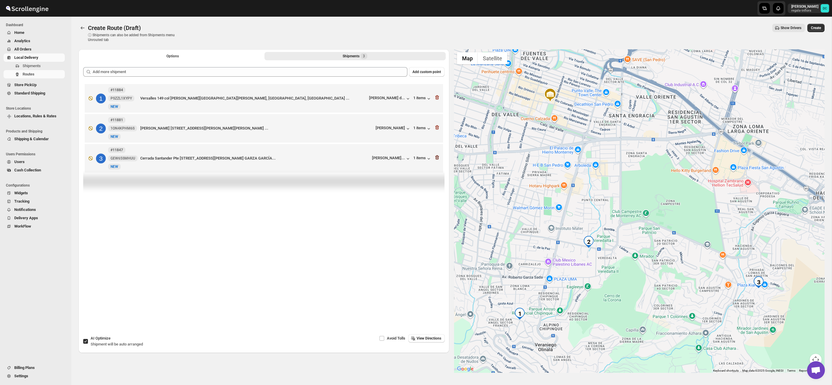
click at [436, 160] on icon "button" at bounding box center [437, 158] width 6 height 6
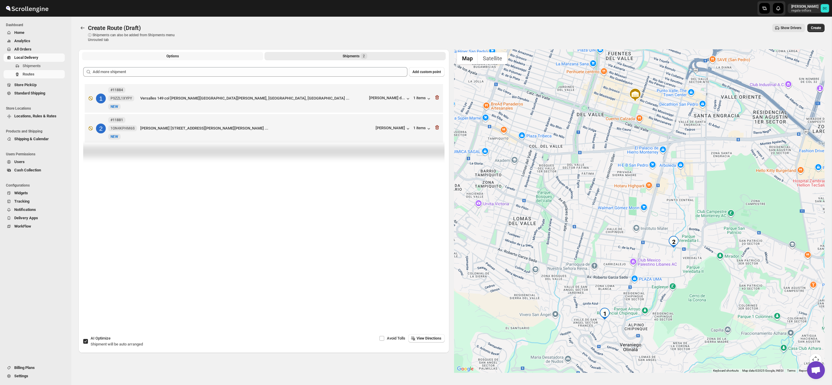
drag, startPoint x: 217, startPoint y: 55, endPoint x: 217, endPoint y: 59, distance: 3.6
click at [217, 55] on button "Options" at bounding box center [172, 56] width 181 height 8
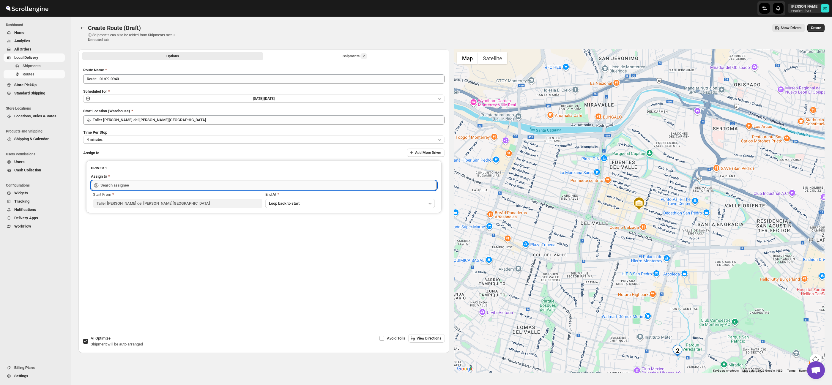
click at [211, 186] on input "text" at bounding box center [268, 186] width 336 height 10
click at [213, 199] on div "[PERSON_NAME] ([EMAIL_ADDRESS][DOMAIN_NAME])" at bounding box center [264, 198] width 334 height 6
type input "[PERSON_NAME] ([EMAIL_ADDRESS][DOMAIN_NAME])"
click at [816, 26] on span "Create" at bounding box center [816, 28] width 10 height 5
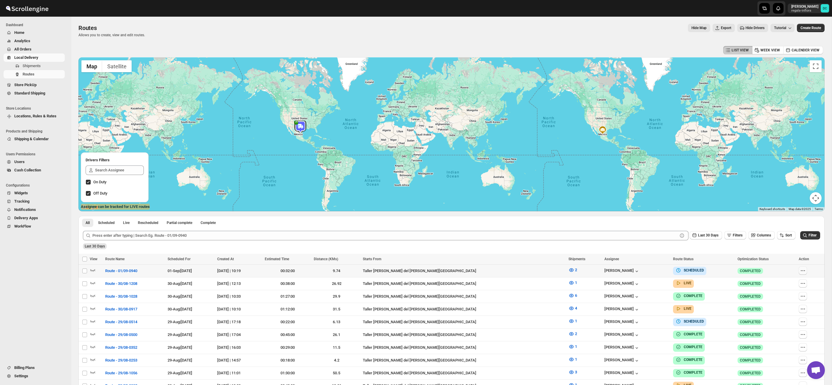
click at [803, 272] on icon "button" at bounding box center [803, 271] width 6 height 6
click at [793, 316] on span "Edit" at bounding box center [788, 314] width 27 height 6
checkbox input "false"
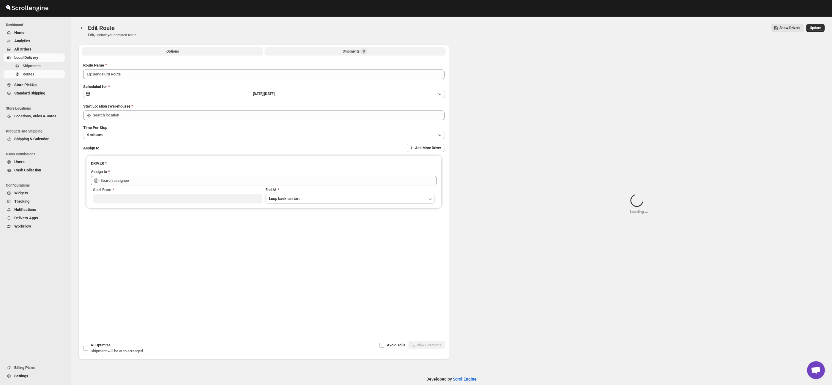
click at [327, 48] on button "Shipments 0" at bounding box center [354, 51] width 181 height 8
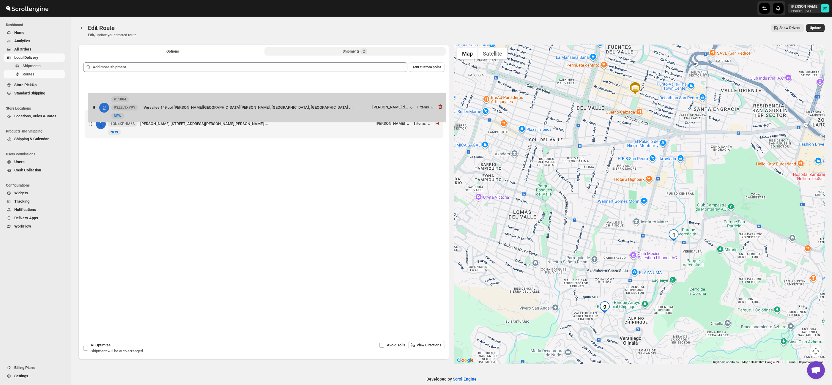
drag, startPoint x: 90, startPoint y: 132, endPoint x: 93, endPoint y: 104, distance: 27.8
click at [93, 105] on div "1 #11881 1ON4KPHM6S New NEW [PERSON_NAME][STREET_ADDRESS][PERSON_NAME][PERSON_N…" at bounding box center [263, 109] width 361 height 63
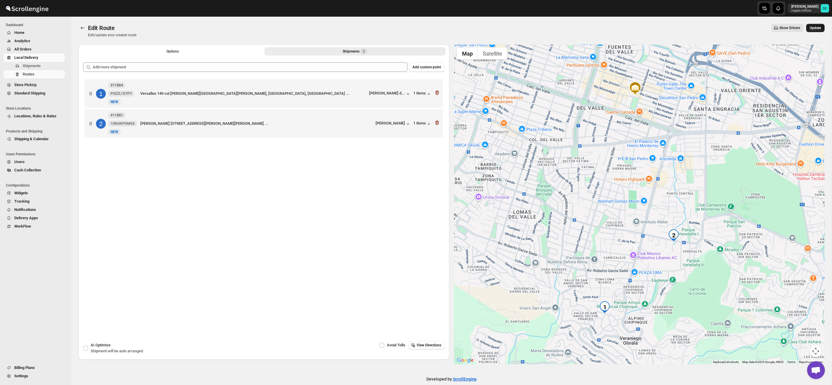
click at [816, 28] on span "Update" at bounding box center [815, 28] width 11 height 5
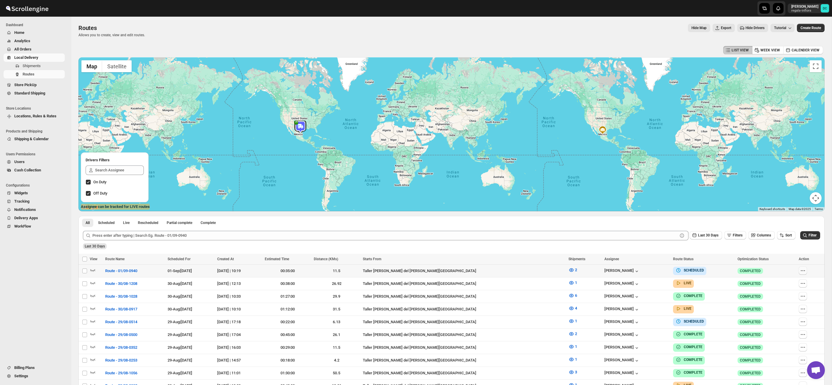
click at [801, 270] on icon "button" at bounding box center [803, 271] width 6 height 6
checkbox input "true"
click at [783, 313] on span "Edit" at bounding box center [788, 314] width 27 height 6
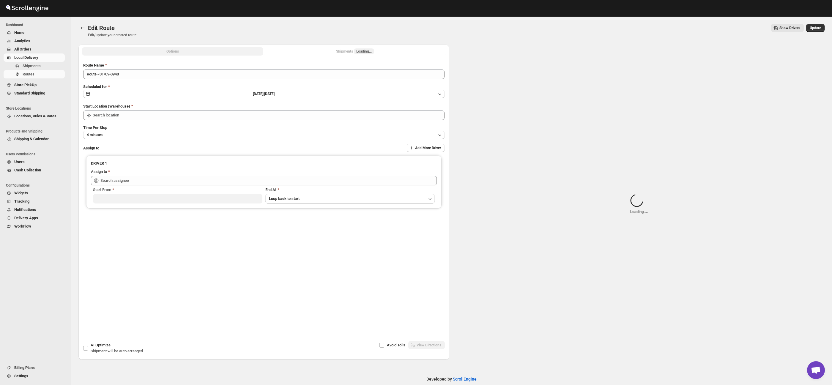
type input "Route - 01/09-0940"
type input "Taller [PERSON_NAME] del [PERSON_NAME][GEOGRAPHIC_DATA]"
type input "[PERSON_NAME] ([EMAIL_ADDRESS][DOMAIN_NAME])"
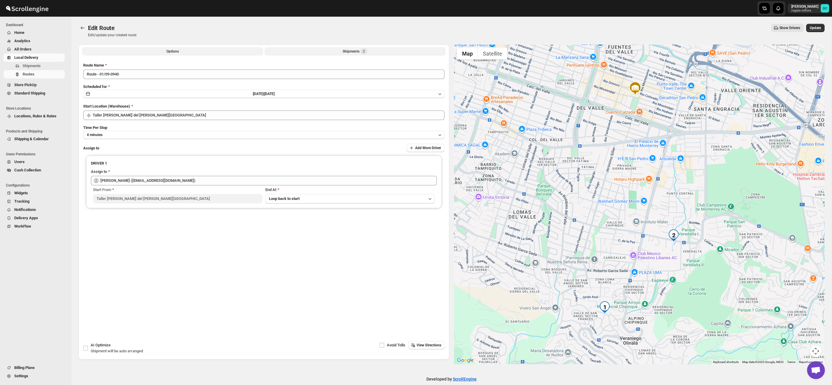
click at [374, 51] on button "Shipments 2" at bounding box center [354, 51] width 181 height 8
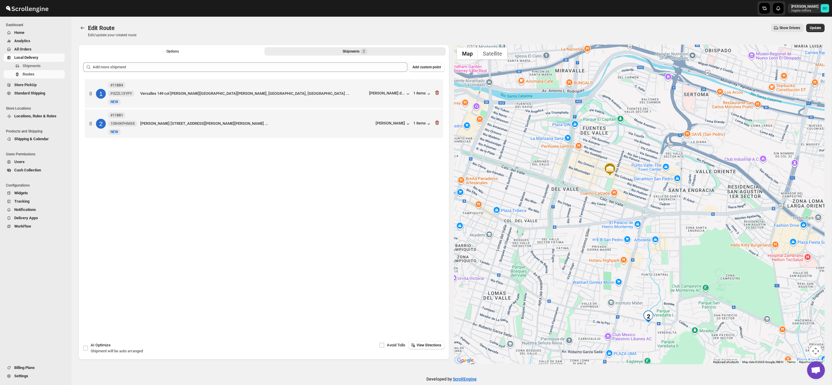
drag, startPoint x: 682, startPoint y: 331, endPoint x: 597, endPoint y: 227, distance: 133.9
click at [597, 227] on div at bounding box center [639, 205] width 371 height 320
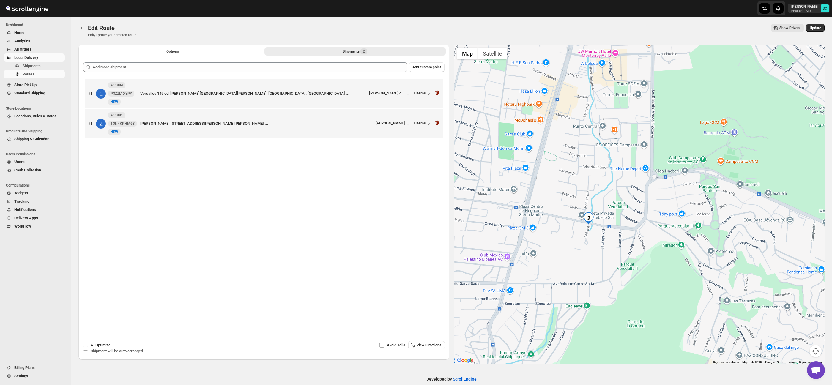
drag, startPoint x: 549, startPoint y: 275, endPoint x: 659, endPoint y: 182, distance: 144.7
click at [659, 182] on div at bounding box center [639, 205] width 371 height 320
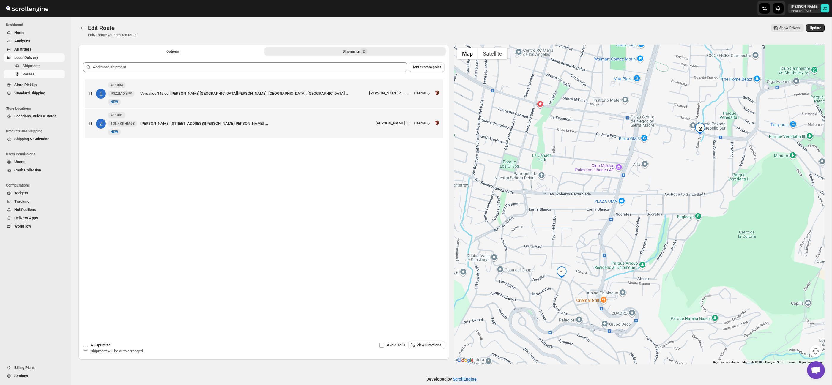
drag, startPoint x: 582, startPoint y: 282, endPoint x: 601, endPoint y: 207, distance: 77.5
click at [602, 206] on div at bounding box center [639, 205] width 371 height 320
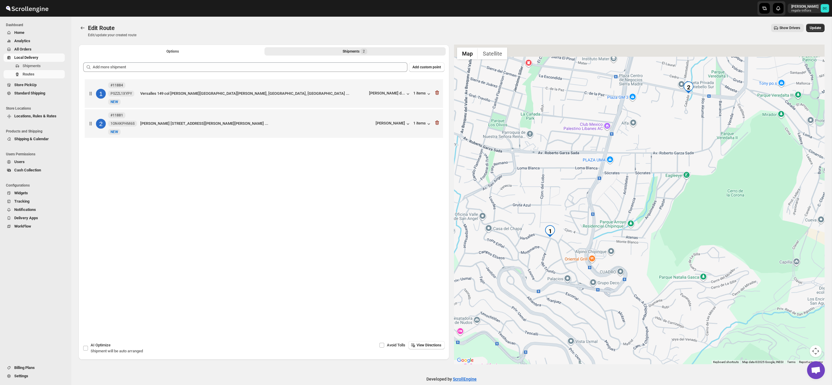
drag, startPoint x: 655, startPoint y: 150, endPoint x: 569, endPoint y: 238, distance: 123.1
click at [568, 239] on div at bounding box center [639, 205] width 371 height 320
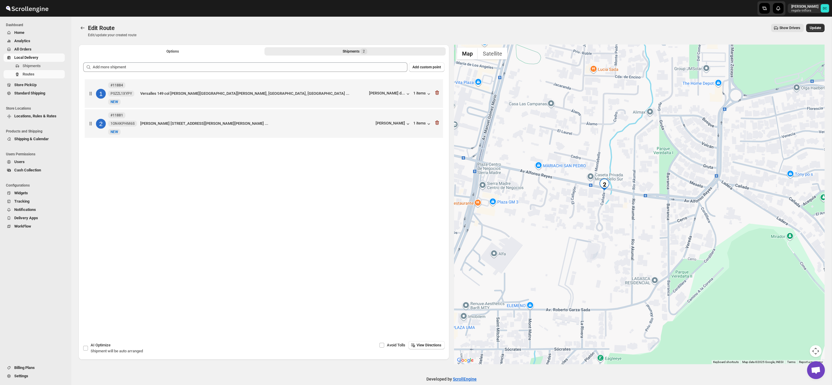
drag, startPoint x: 606, startPoint y: 159, endPoint x: 617, endPoint y: 171, distance: 16.8
click at [617, 171] on div at bounding box center [639, 205] width 371 height 320
click at [83, 30] on button "Routes" at bounding box center [82, 26] width 8 height 8
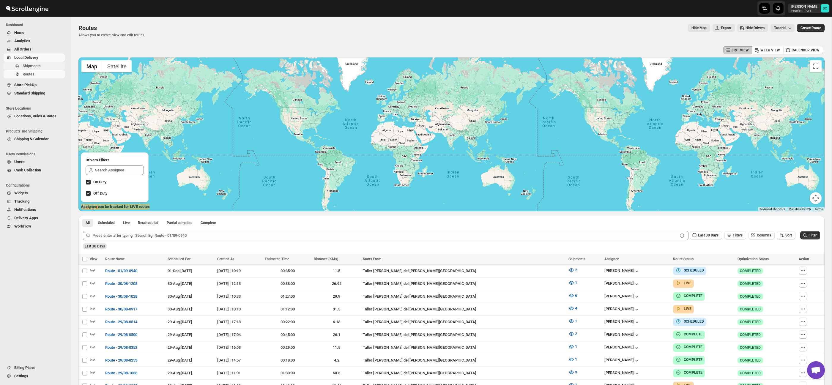
click at [40, 66] on span "Shipments" at bounding box center [32, 66] width 18 height 4
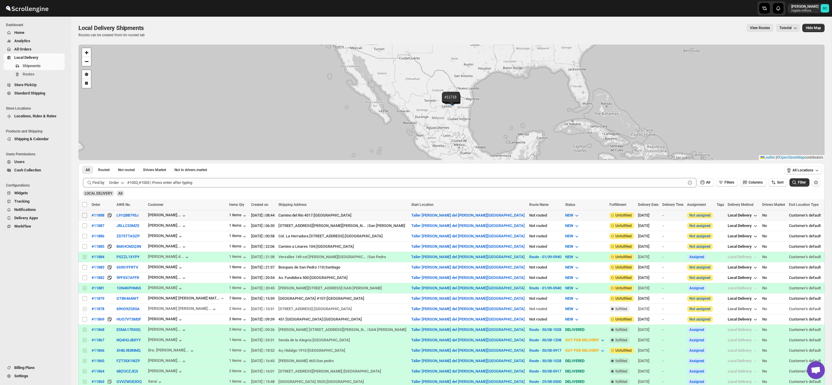
click at [84, 216] on input "Select shipment" at bounding box center [84, 215] width 5 height 5
checkbox input "true"
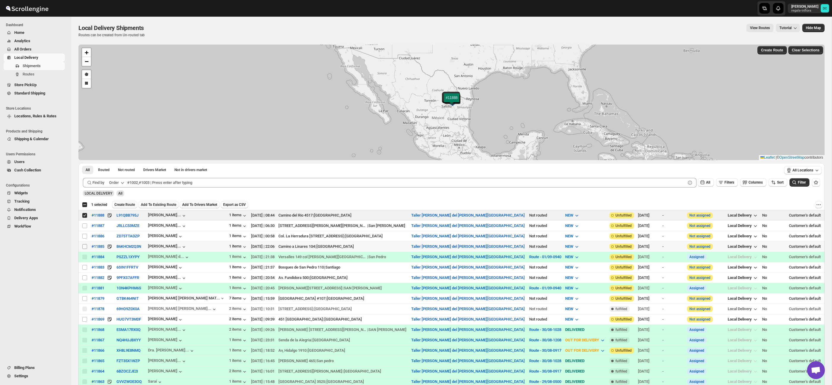
click at [85, 246] on input "Select shipment" at bounding box center [84, 246] width 5 height 5
checkbox input "true"
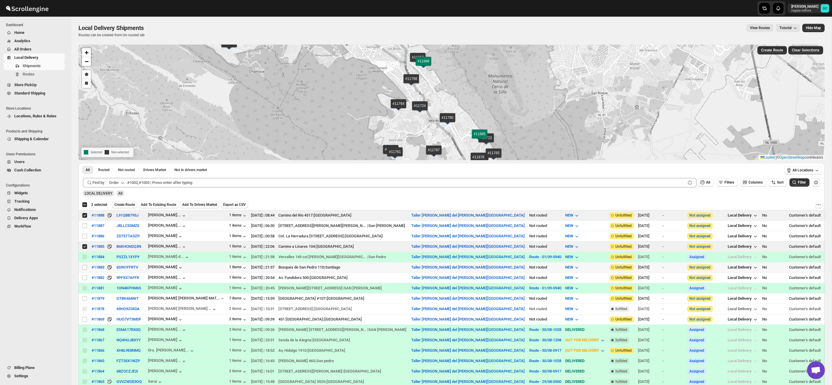
drag, startPoint x: 85, startPoint y: 266, endPoint x: 79, endPoint y: 278, distance: 13.4
click at [85, 266] on input "Select shipment" at bounding box center [84, 267] width 5 height 5
checkbox input "true"
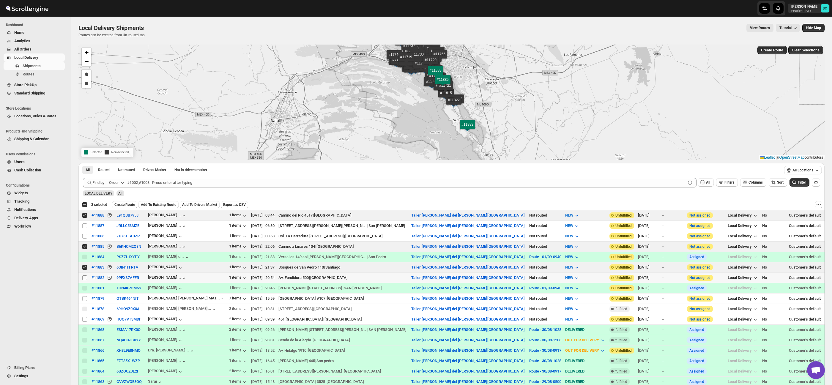
click at [84, 278] on input "Select shipment" at bounding box center [84, 277] width 5 height 5
checkbox input "true"
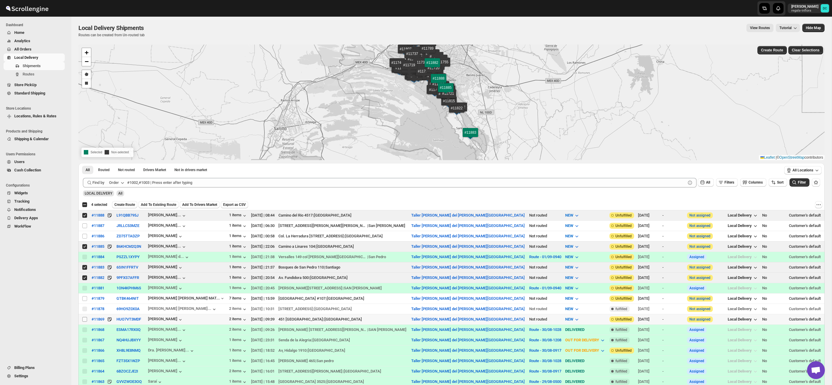
click at [85, 321] on input "Select shipment" at bounding box center [84, 319] width 5 height 5
checkbox input "true"
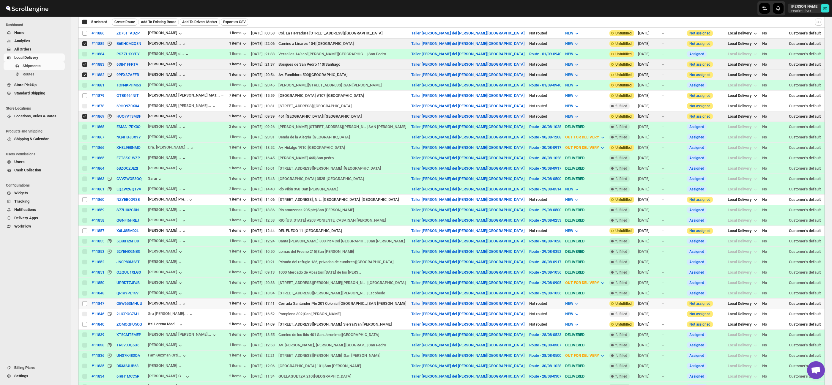
scroll to position [205, 0]
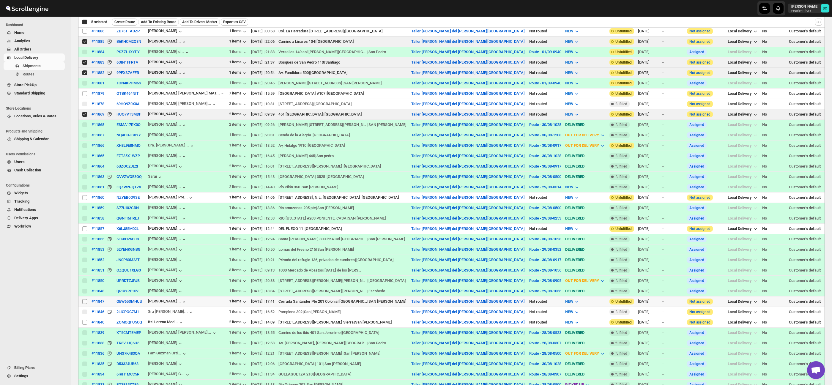
click at [84, 303] on input "Select shipment" at bounding box center [84, 301] width 5 height 5
checkbox input "true"
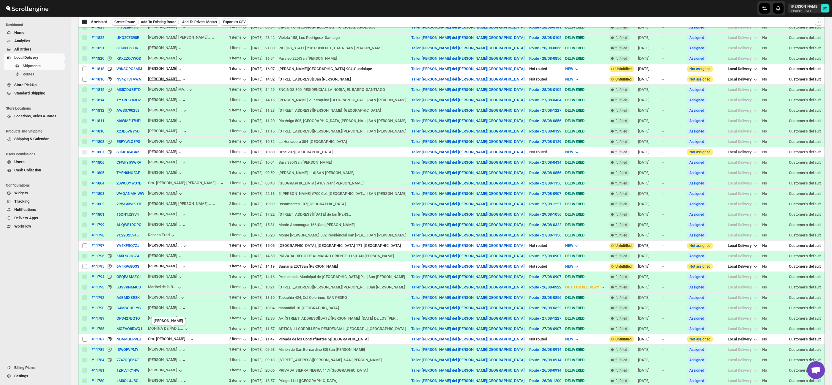
scroll to position [662, 0]
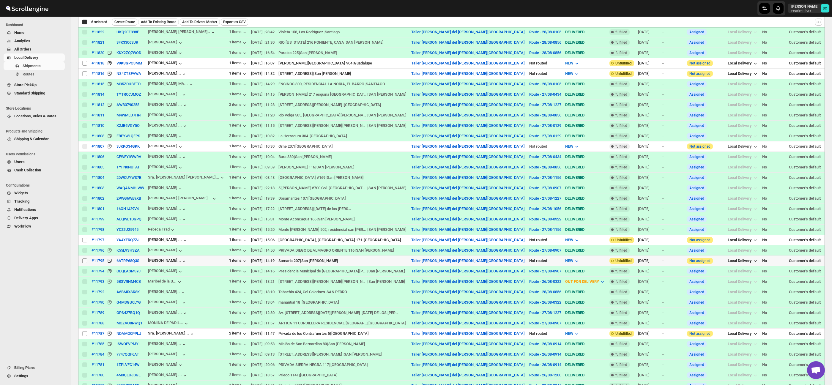
click at [85, 263] on input "Select shipment" at bounding box center [84, 261] width 5 height 5
checkbox input "true"
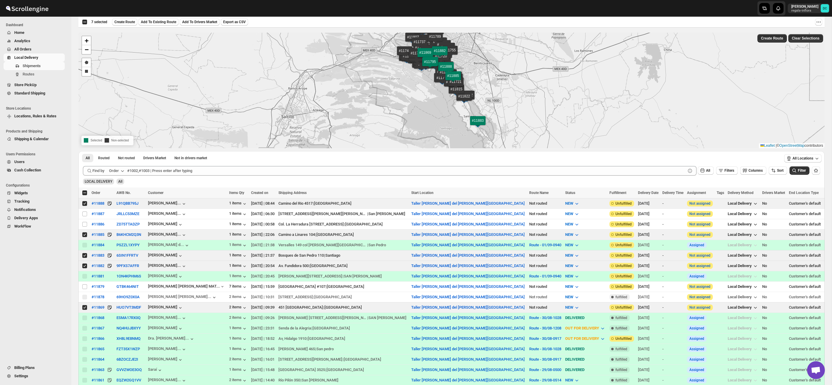
scroll to position [0, 0]
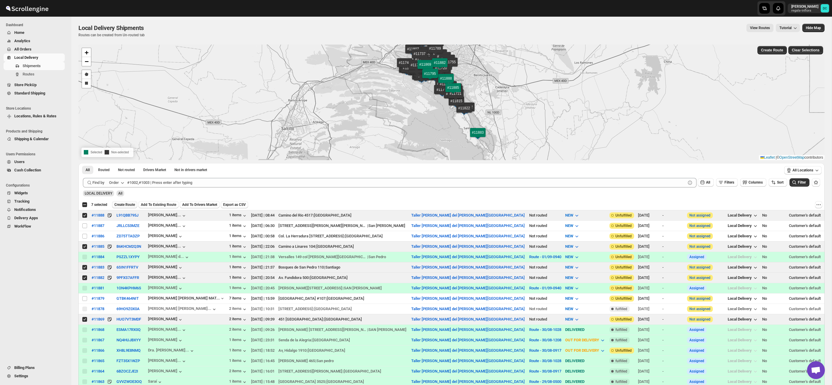
click at [128, 205] on span "Create Route" at bounding box center [124, 204] width 21 height 5
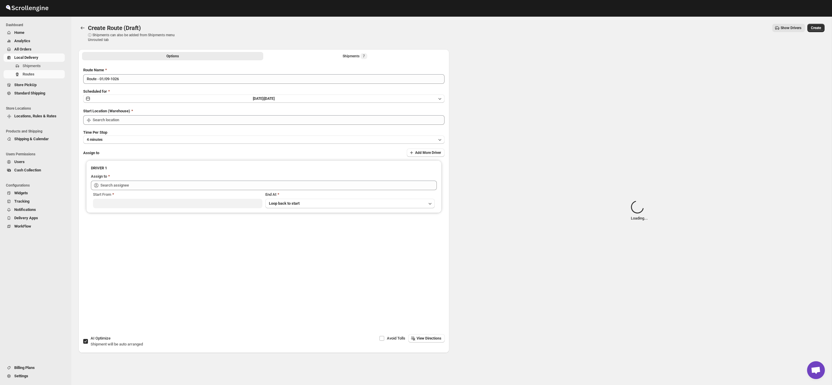
type input "Taller [PERSON_NAME] del [PERSON_NAME][GEOGRAPHIC_DATA]"
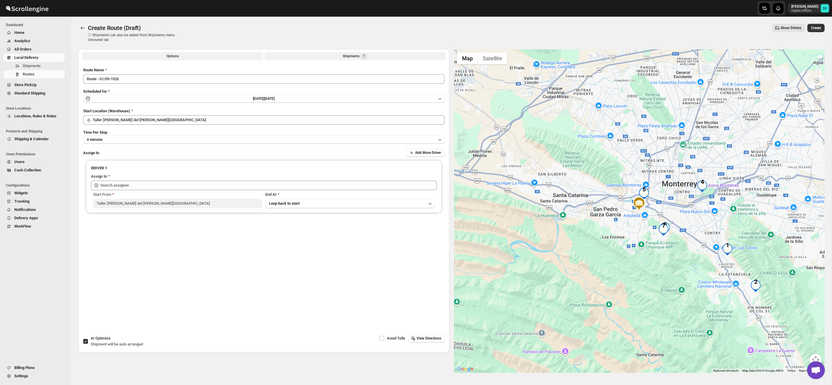
click at [365, 55] on span "7" at bounding box center [364, 56] width 2 height 5
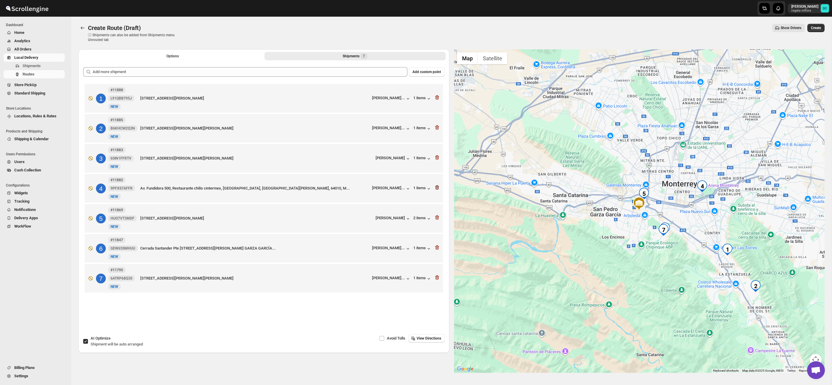
click at [439, 189] on icon "button" at bounding box center [437, 188] width 6 height 6
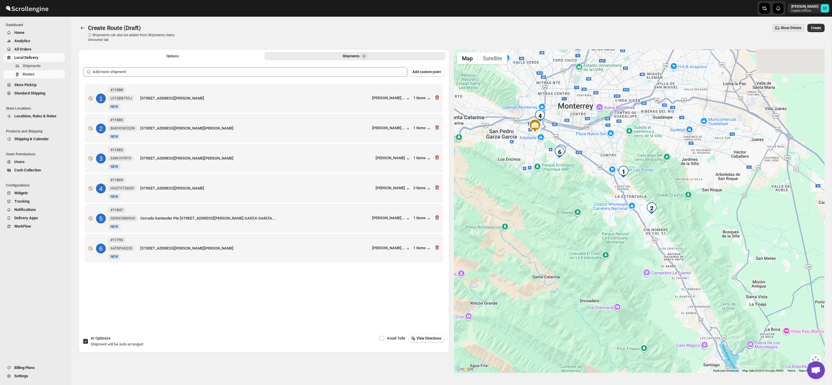
drag, startPoint x: 571, startPoint y: 141, endPoint x: 576, endPoint y: 203, distance: 62.1
click at [576, 203] on div at bounding box center [639, 211] width 371 height 324
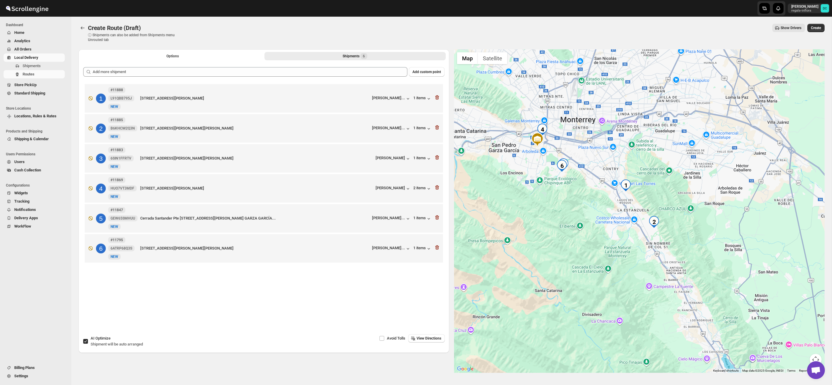
scroll to position [11, 0]
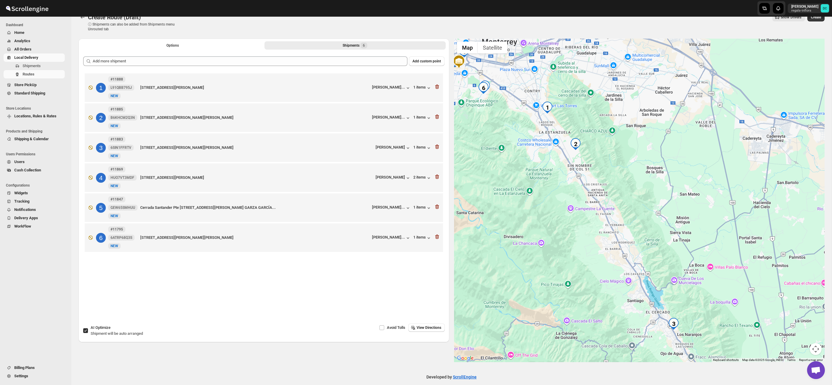
drag, startPoint x: 710, startPoint y: 233, endPoint x: 649, endPoint y: 178, distance: 81.9
click at [636, 164] on div at bounding box center [639, 201] width 371 height 324
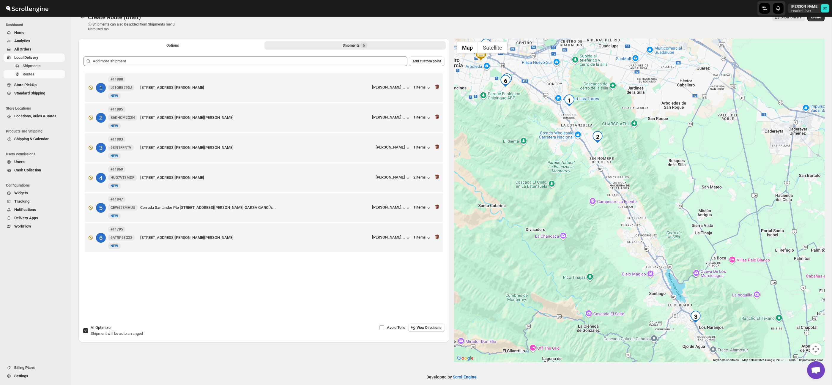
drag, startPoint x: 673, startPoint y: 207, endPoint x: 692, endPoint y: 203, distance: 19.5
click at [692, 203] on div at bounding box center [639, 201] width 371 height 324
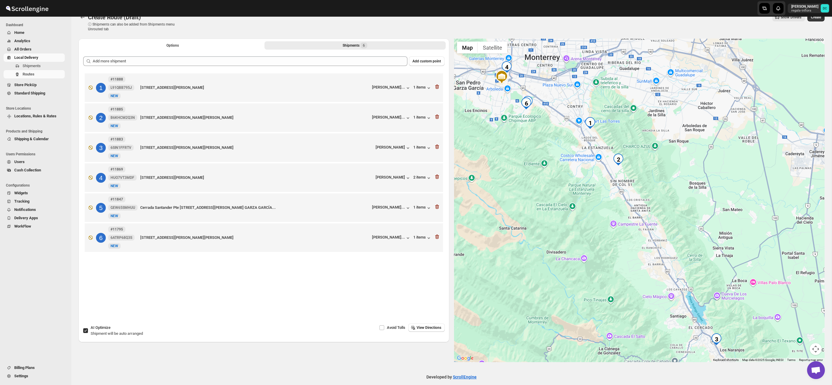
drag, startPoint x: 604, startPoint y: 190, endPoint x: 629, endPoint y: 212, distance: 33.5
click at [629, 212] on div at bounding box center [639, 201] width 371 height 324
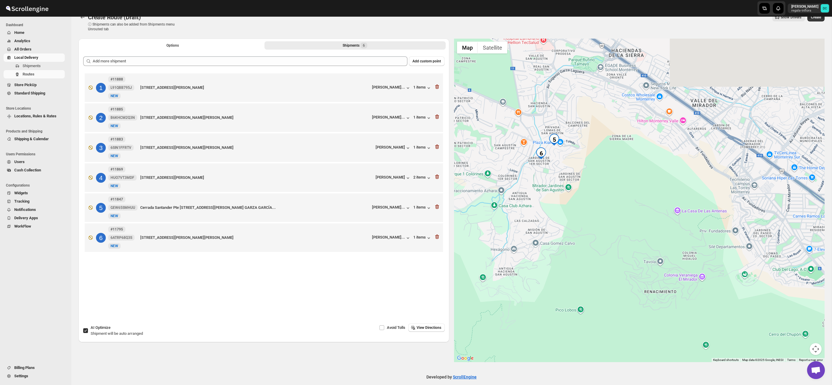
drag, startPoint x: 538, startPoint y: 114, endPoint x: 544, endPoint y: 177, distance: 63.3
click at [547, 180] on div at bounding box center [639, 201] width 371 height 324
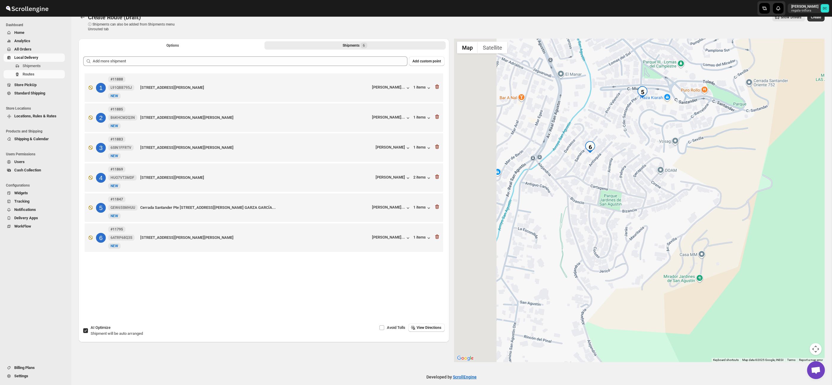
drag, startPoint x: 546, startPoint y: 153, endPoint x: 617, endPoint y: 175, distance: 74.8
click at [617, 175] on div at bounding box center [639, 201] width 371 height 324
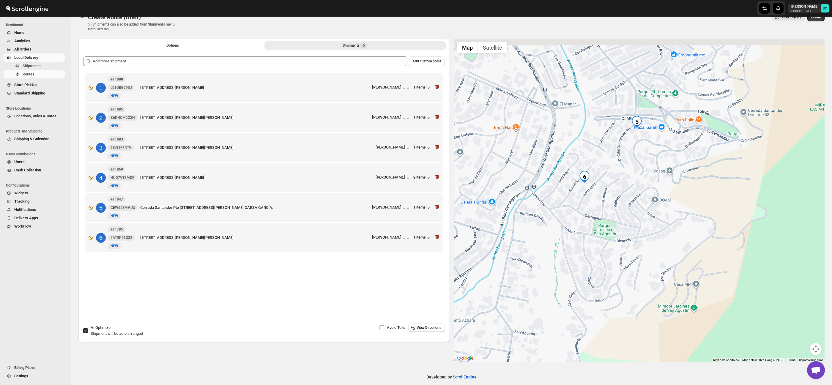
drag, startPoint x: 642, startPoint y: 136, endPoint x: 618, endPoint y: 168, distance: 40.1
click at [618, 167] on div at bounding box center [639, 201] width 371 height 324
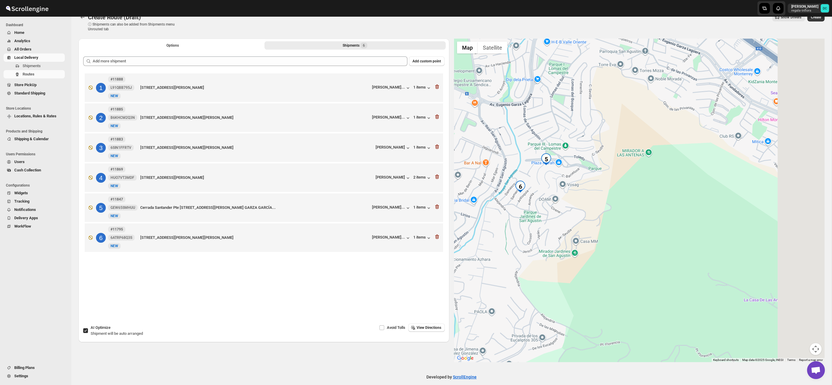
drag, startPoint x: 719, startPoint y: 191, endPoint x: 606, endPoint y: 215, distance: 115.4
click at [554, 212] on div at bounding box center [639, 201] width 371 height 324
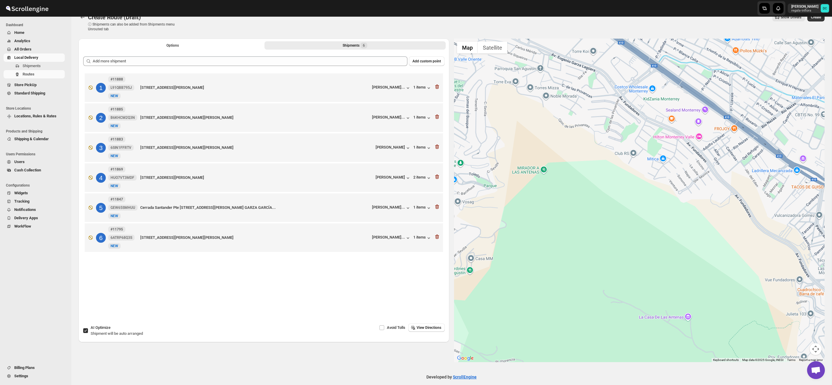
drag, startPoint x: 716, startPoint y: 218, endPoint x: 604, endPoint y: 179, distance: 119.0
click at [604, 179] on div at bounding box center [639, 201] width 371 height 324
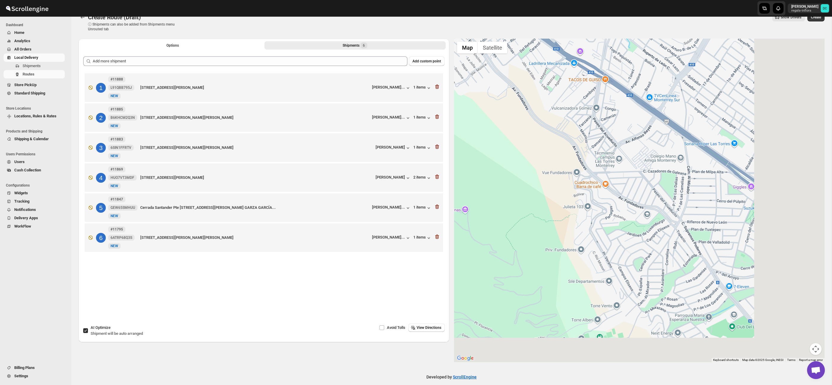
drag, startPoint x: 685, startPoint y: 214, endPoint x: 588, endPoint y: 155, distance: 112.7
click at [574, 145] on div at bounding box center [639, 201] width 371 height 324
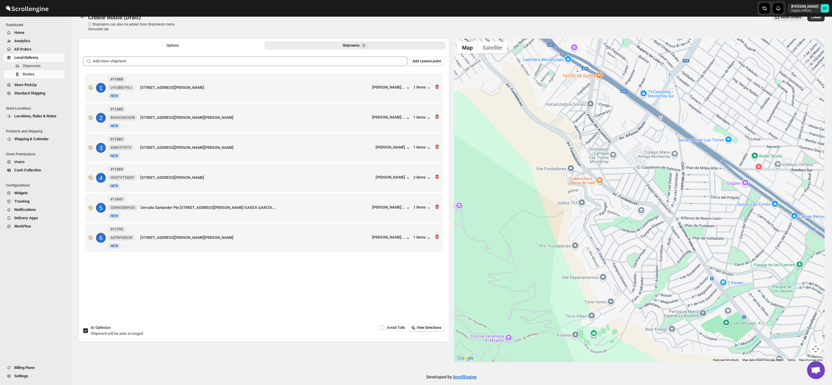
drag, startPoint x: 670, startPoint y: 198, endPoint x: 490, endPoint y: 192, distance: 179.9
click at [489, 192] on div at bounding box center [639, 201] width 371 height 324
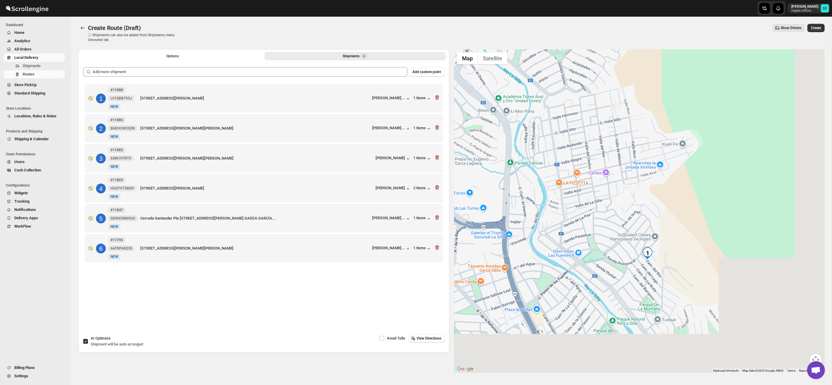
scroll to position [11, 0]
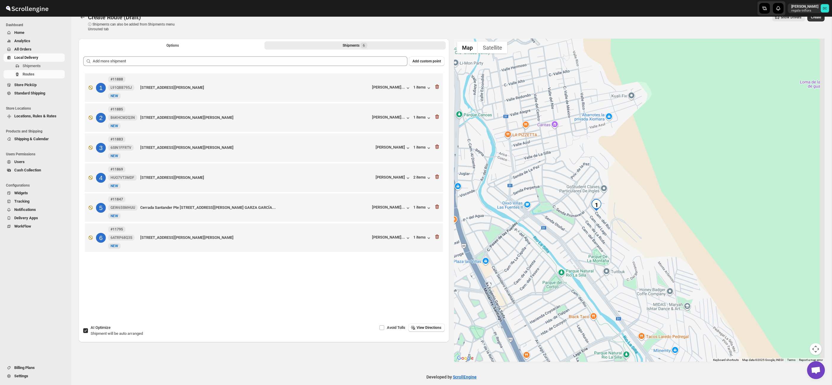
drag, startPoint x: 691, startPoint y: 184, endPoint x: 633, endPoint y: 209, distance: 63.9
click at [661, 156] on div at bounding box center [639, 201] width 371 height 324
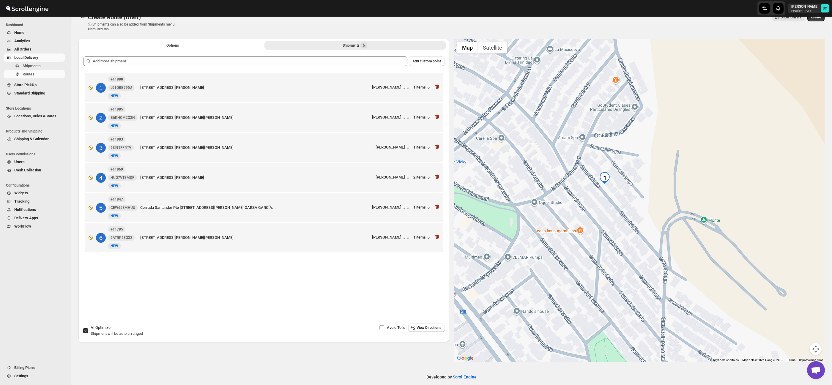
drag, startPoint x: 651, startPoint y: 227, endPoint x: 652, endPoint y: 204, distance: 22.9
click at [652, 204] on div at bounding box center [639, 201] width 371 height 324
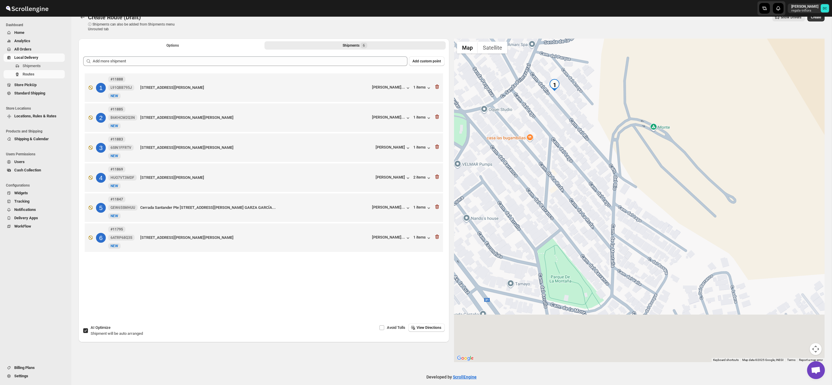
drag, startPoint x: 733, startPoint y: 255, endPoint x: 705, endPoint y: 271, distance: 31.8
click at [670, 126] on div at bounding box center [639, 201] width 371 height 324
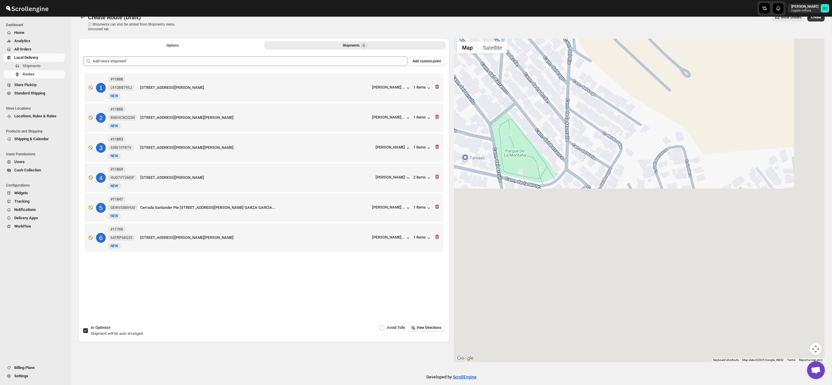
drag, startPoint x: 706, startPoint y: 276, endPoint x: 725, endPoint y: 170, distance: 108.4
click at [724, 168] on div at bounding box center [639, 201] width 371 height 324
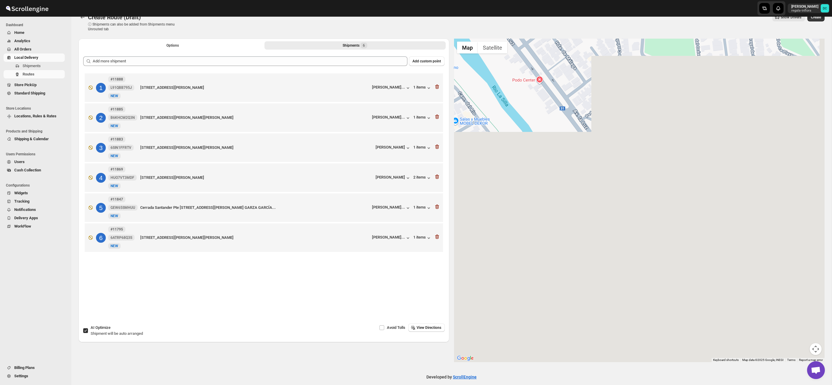
drag, startPoint x: 779, startPoint y: 297, endPoint x: 823, endPoint y: 346, distance: 66.1
click at [785, 255] on div at bounding box center [639, 201] width 371 height 324
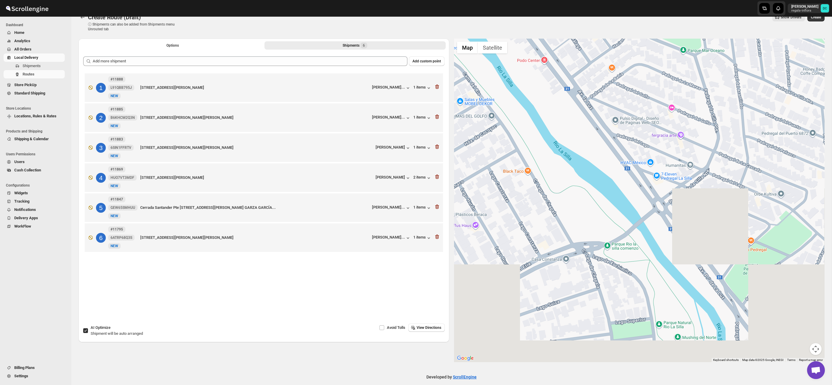
click at [815, 343] on button "Map camera controls" at bounding box center [816, 349] width 12 height 12
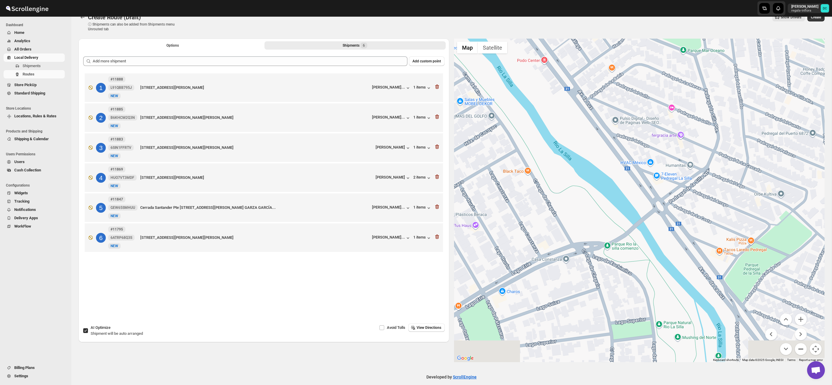
click at [804, 353] on button "Zoom out" at bounding box center [801, 349] width 12 height 12
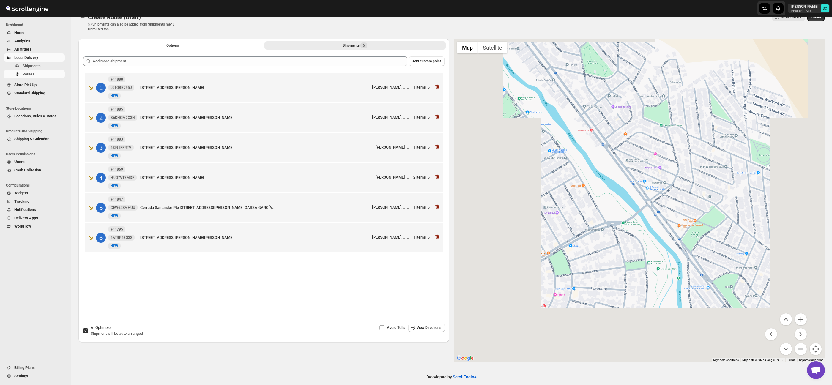
click at [804, 353] on button "Zoom out" at bounding box center [801, 349] width 12 height 12
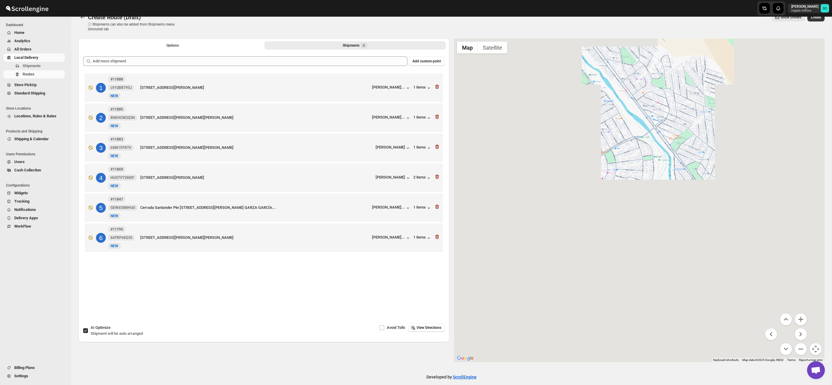
drag, startPoint x: 732, startPoint y: 241, endPoint x: 734, endPoint y: 217, distance: 23.9
click at [734, 217] on div at bounding box center [639, 201] width 371 height 324
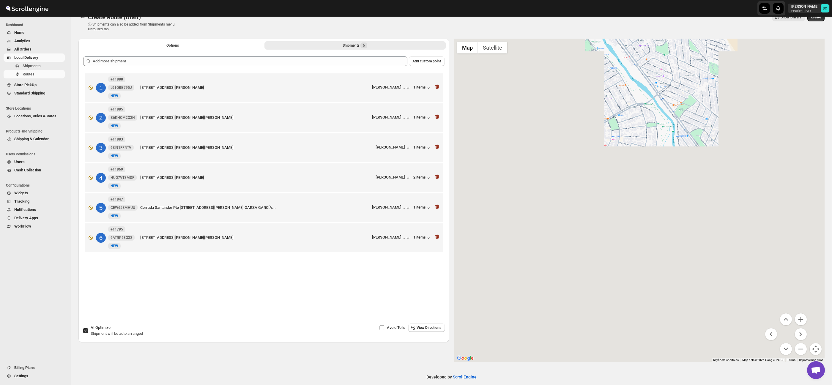
drag, startPoint x: 722, startPoint y: 283, endPoint x: 725, endPoint y: 258, distance: 25.2
click at [725, 258] on div at bounding box center [639, 201] width 371 height 324
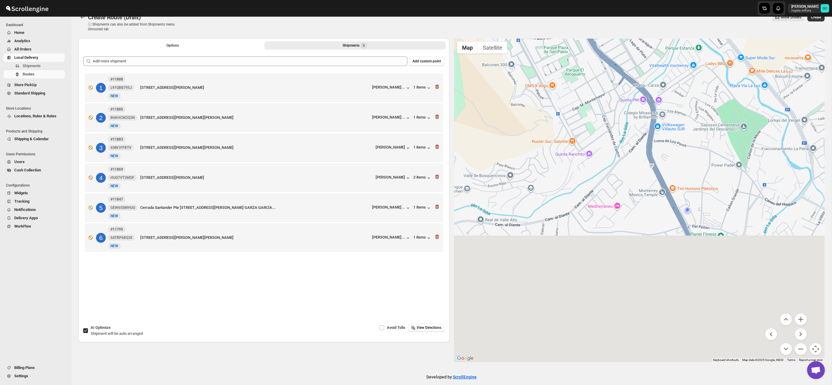
drag, startPoint x: 661, startPoint y: 291, endPoint x: 681, endPoint y: 173, distance: 119.1
click at [681, 173] on div at bounding box center [639, 201] width 371 height 324
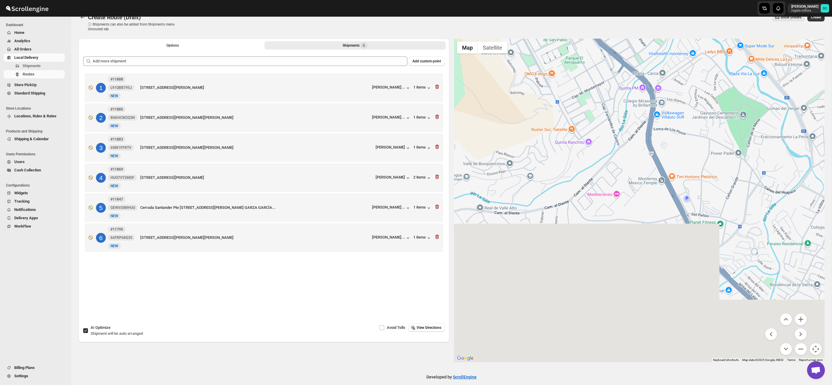
drag, startPoint x: 687, startPoint y: 218, endPoint x: 686, endPoint y: 170, distance: 48.1
click at [686, 170] on div at bounding box center [639, 201] width 371 height 324
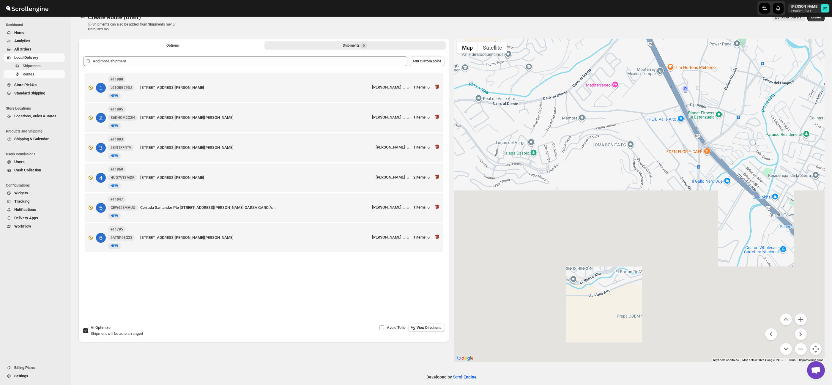
drag, startPoint x: 715, startPoint y: 212, endPoint x: 670, endPoint y: 182, distance: 54.2
click at [670, 182] on div at bounding box center [639, 201] width 371 height 324
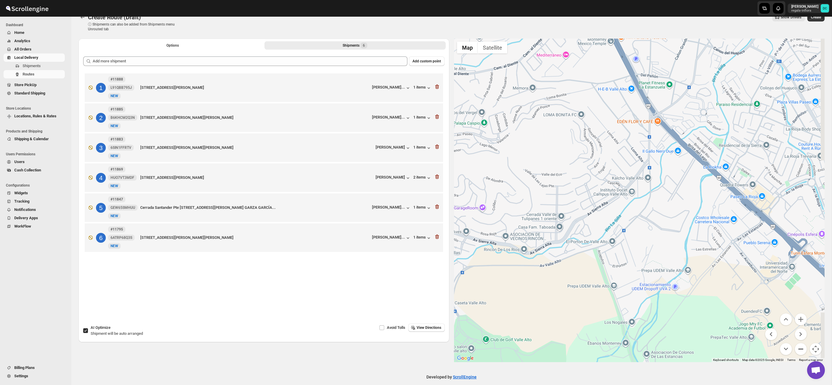
click at [798, 351] on button "Zoom out" at bounding box center [801, 349] width 12 height 12
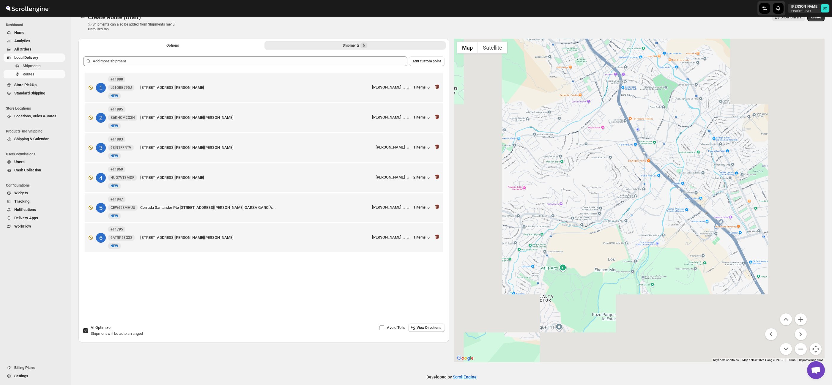
click at [798, 351] on button "Zoom out" at bounding box center [801, 349] width 12 height 12
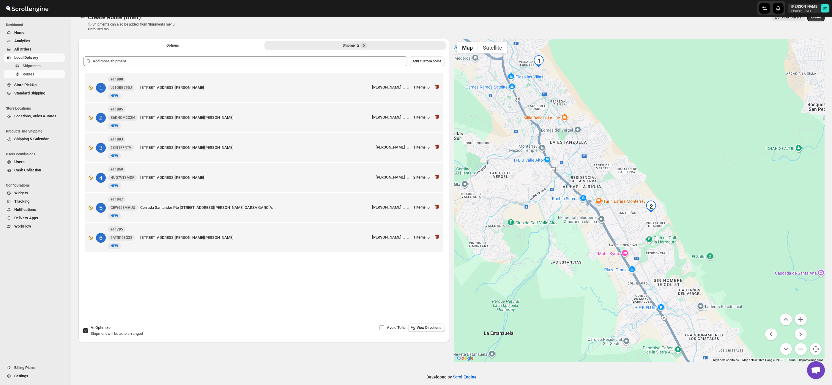
drag, startPoint x: 787, startPoint y: 287, endPoint x: 698, endPoint y: 278, distance: 89.9
click at [698, 278] on div at bounding box center [639, 201] width 371 height 324
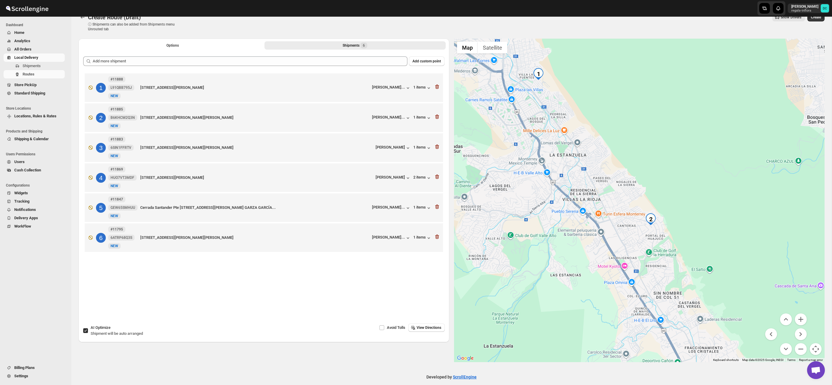
click at [696, 242] on div at bounding box center [639, 201] width 371 height 324
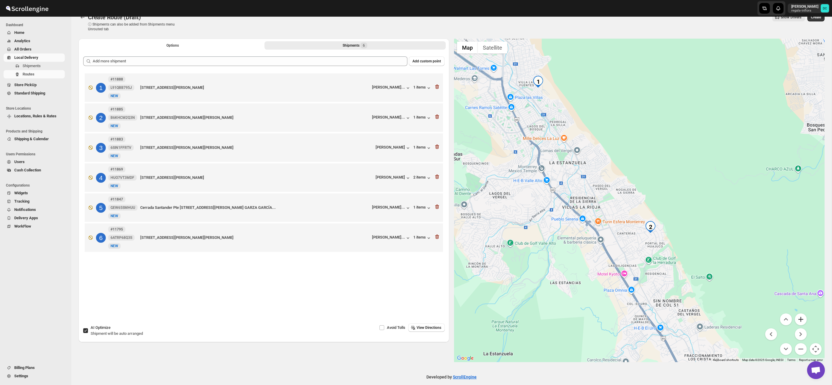
click at [798, 319] on button "Zoom in" at bounding box center [801, 320] width 12 height 12
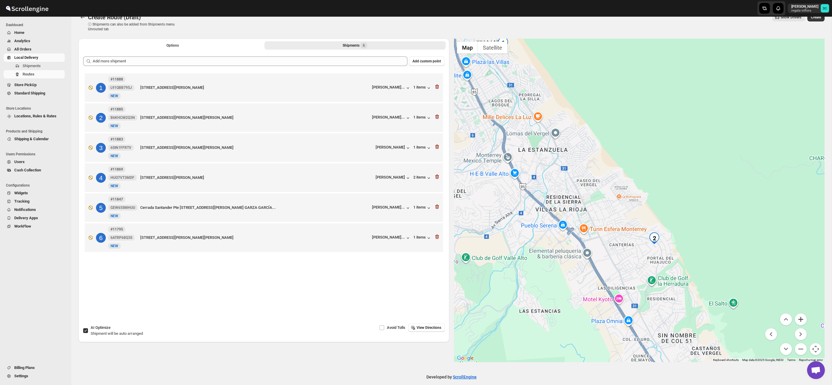
click at [798, 319] on button "Zoom in" at bounding box center [801, 320] width 12 height 12
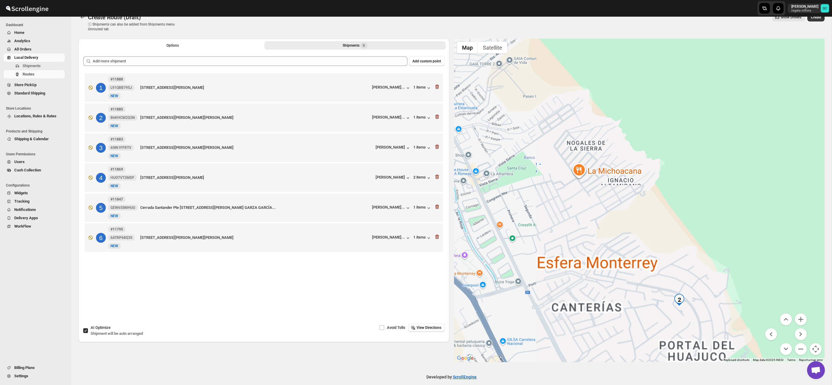
drag, startPoint x: 724, startPoint y: 290, endPoint x: 717, endPoint y: 227, distance: 63.1
click at [717, 227] on div at bounding box center [639, 201] width 371 height 324
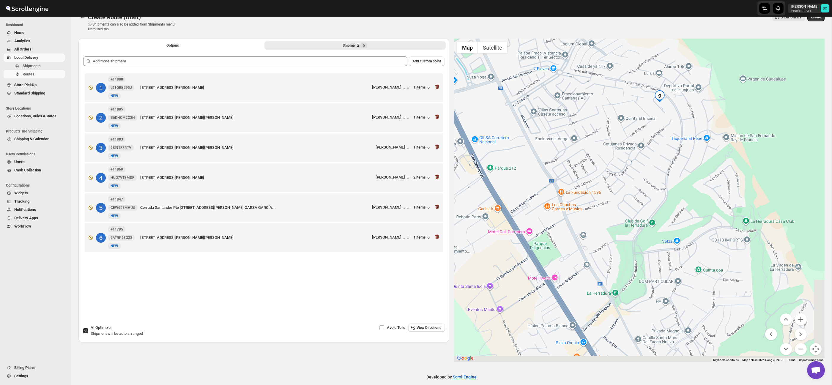
drag, startPoint x: 747, startPoint y: 245, endPoint x: 678, endPoint y: 174, distance: 98.6
click at [679, 174] on div at bounding box center [639, 201] width 371 height 324
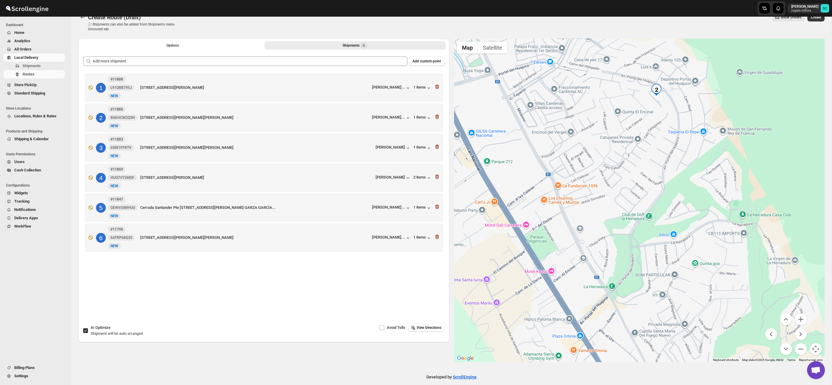
drag, startPoint x: 683, startPoint y: 215, endPoint x: 659, endPoint y: 155, distance: 64.6
click at [657, 147] on div at bounding box center [639, 201] width 371 height 324
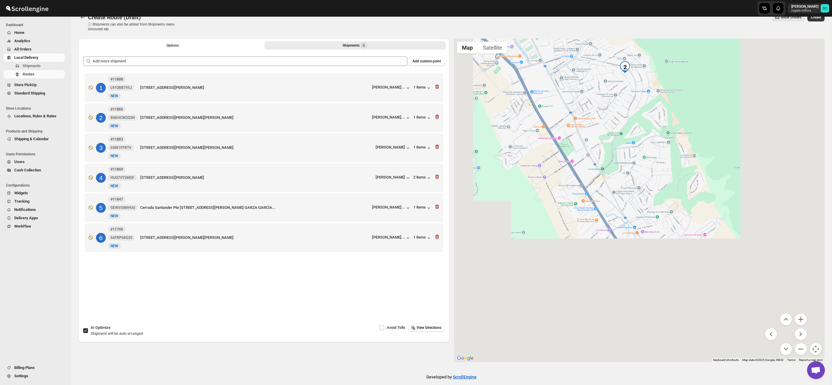
drag, startPoint x: 697, startPoint y: 230, endPoint x: 665, endPoint y: 160, distance: 77.7
click at [658, 149] on div at bounding box center [639, 201] width 371 height 324
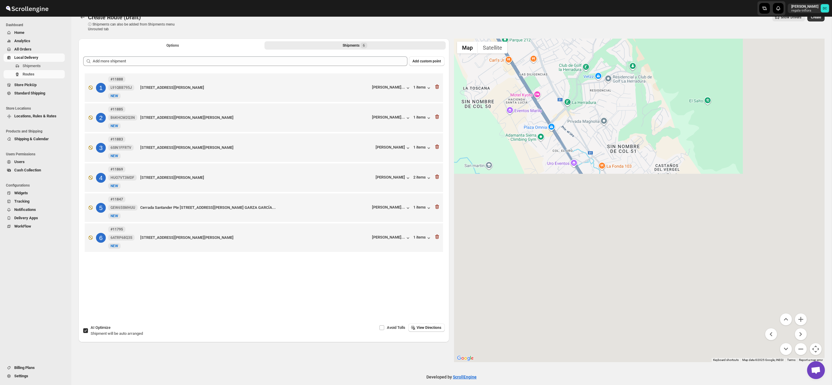
drag, startPoint x: 697, startPoint y: 195, endPoint x: 665, endPoint y: 133, distance: 69.9
click at [664, 133] on div at bounding box center [639, 201] width 371 height 324
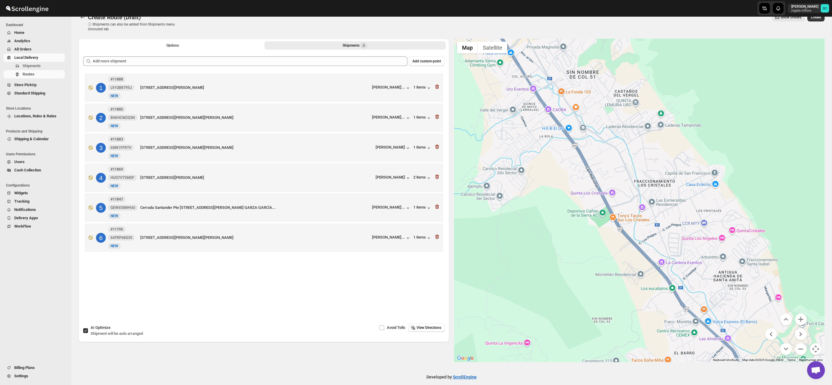
drag, startPoint x: 729, startPoint y: 203, endPoint x: 650, endPoint y: 95, distance: 133.3
click at [650, 95] on div at bounding box center [639, 201] width 371 height 324
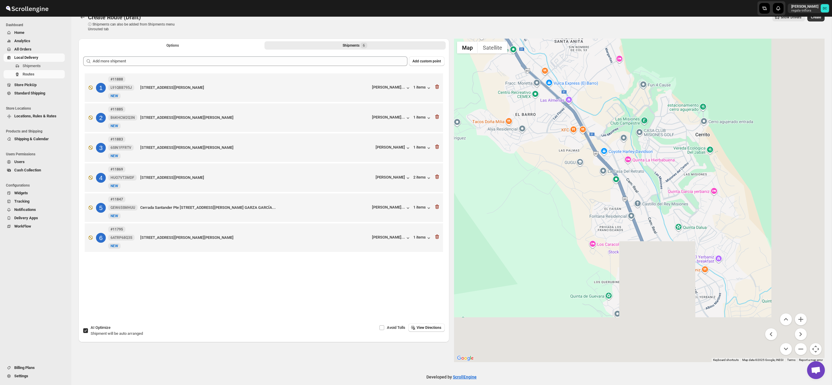
drag, startPoint x: 713, startPoint y: 217, endPoint x: 625, endPoint y: 80, distance: 163.8
click at [625, 80] on div at bounding box center [639, 201] width 371 height 324
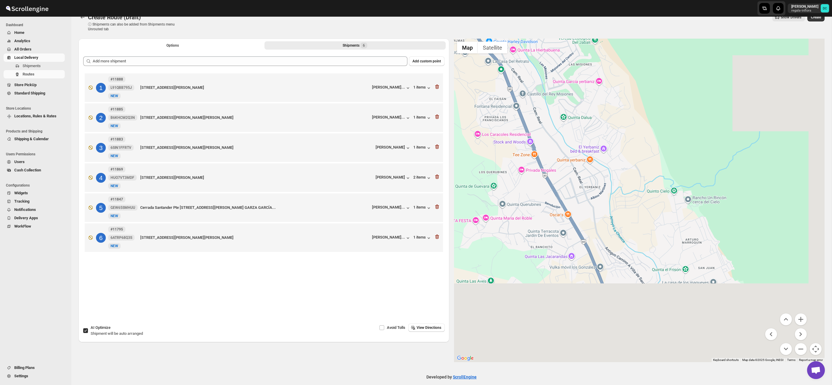
drag, startPoint x: 702, startPoint y: 194, endPoint x: 589, endPoint y: 87, distance: 156.0
click at [589, 87] on div at bounding box center [639, 201] width 371 height 324
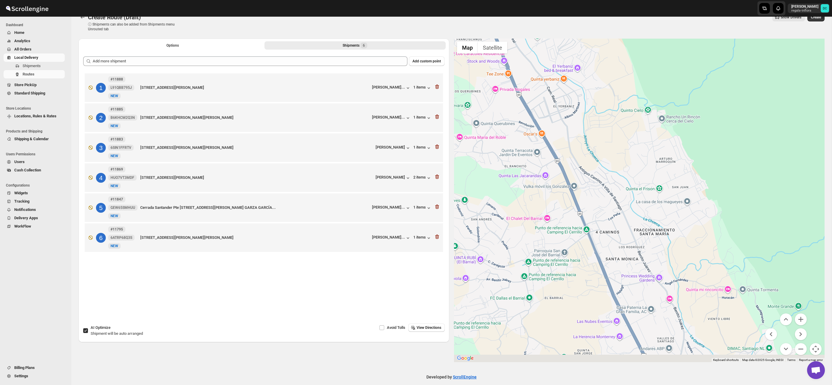
drag, startPoint x: 686, startPoint y: 217, endPoint x: 706, endPoint y: 270, distance: 56.0
click at [678, 149] on div at bounding box center [639, 201] width 371 height 324
drag, startPoint x: 718, startPoint y: 300, endPoint x: 658, endPoint y: 153, distance: 158.8
click at [658, 154] on div at bounding box center [639, 201] width 371 height 324
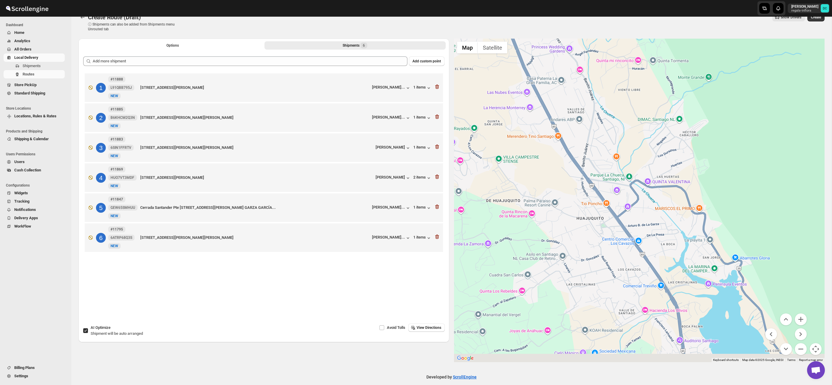
drag, startPoint x: 709, startPoint y: 286, endPoint x: 683, endPoint y: 193, distance: 96.7
click at [683, 193] on div at bounding box center [639, 201] width 371 height 324
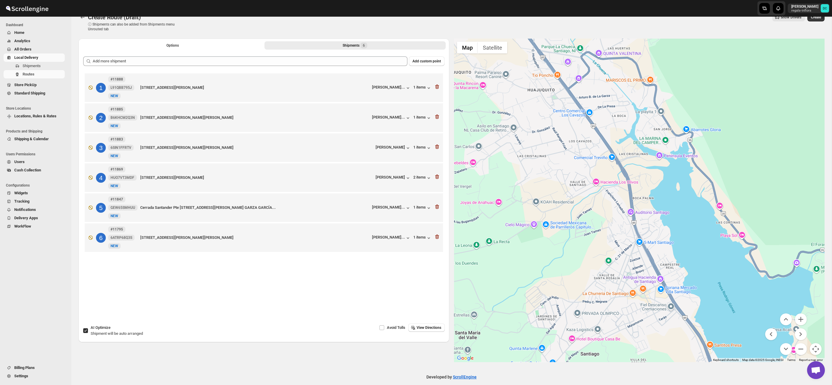
drag, startPoint x: 729, startPoint y: 265, endPoint x: 669, endPoint y: 177, distance: 106.2
click at [658, 152] on div at bounding box center [639, 201] width 371 height 324
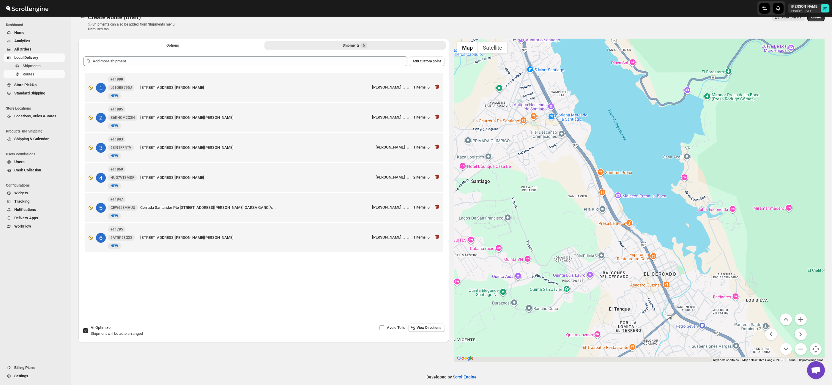
drag, startPoint x: 737, startPoint y: 287, endPoint x: 666, endPoint y: 176, distance: 131.3
click at [662, 168] on div at bounding box center [639, 201] width 371 height 324
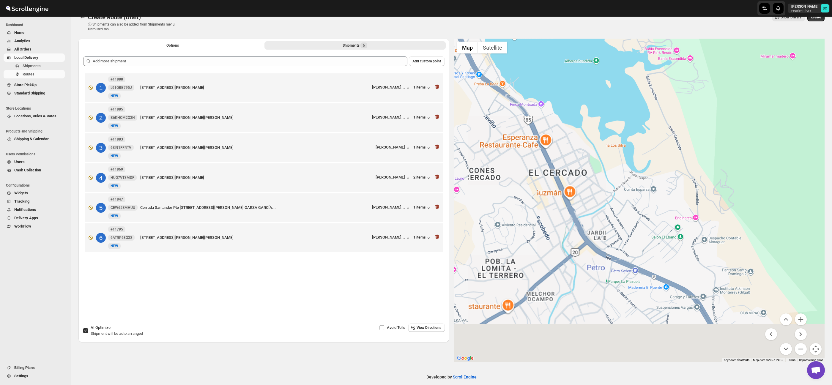
drag, startPoint x: 670, startPoint y: 179, endPoint x: 659, endPoint y: 153, distance: 28.6
click at [660, 155] on div at bounding box center [639, 201] width 371 height 324
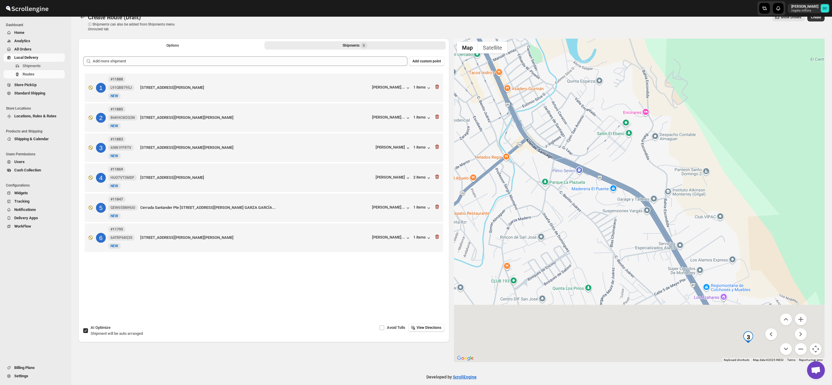
drag, startPoint x: 662, startPoint y: 154, endPoint x: 643, endPoint y: 120, distance: 38.8
click at [643, 118] on div at bounding box center [639, 201] width 371 height 324
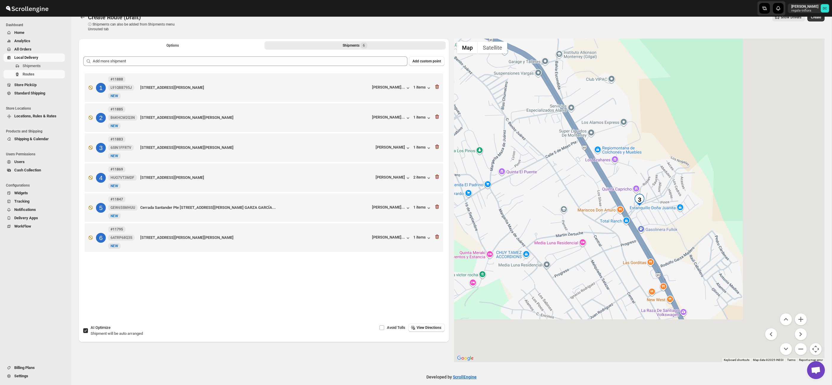
drag, startPoint x: 702, startPoint y: 220, endPoint x: 661, endPoint y: 213, distance: 41.2
click at [647, 154] on div at bounding box center [639, 201] width 371 height 324
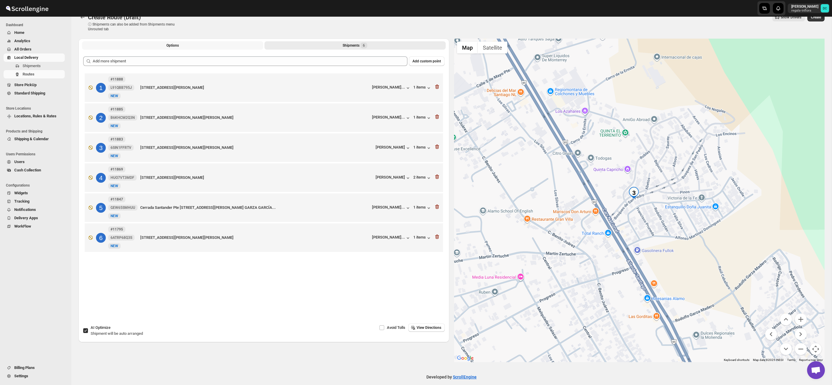
drag, startPoint x: 210, startPoint y: 45, endPoint x: 212, endPoint y: 48, distance: 4.4
click at [210, 45] on button "Options" at bounding box center [172, 45] width 181 height 8
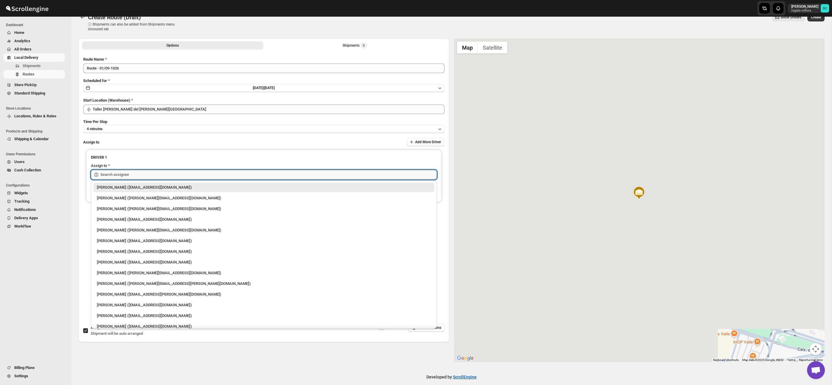
click at [227, 175] on input "text" at bounding box center [268, 175] width 336 height 10
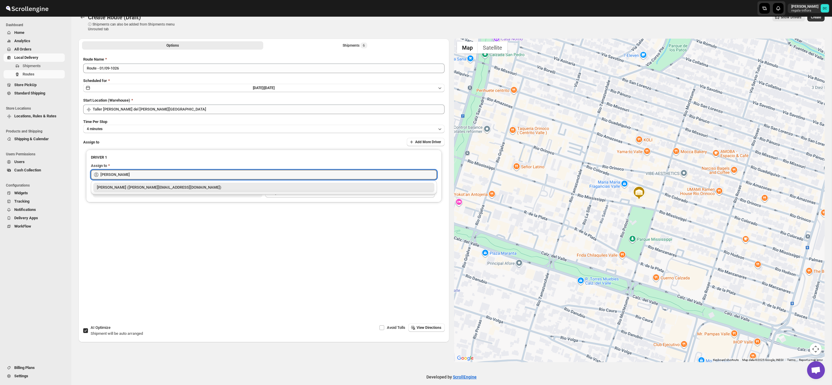
drag, startPoint x: 234, startPoint y: 188, endPoint x: 241, endPoint y: 185, distance: 7.2
click at [234, 188] on div "[PERSON_NAME] ([PERSON_NAME][EMAIL_ADDRESS][DOMAIN_NAME])" at bounding box center [264, 188] width 334 height 6
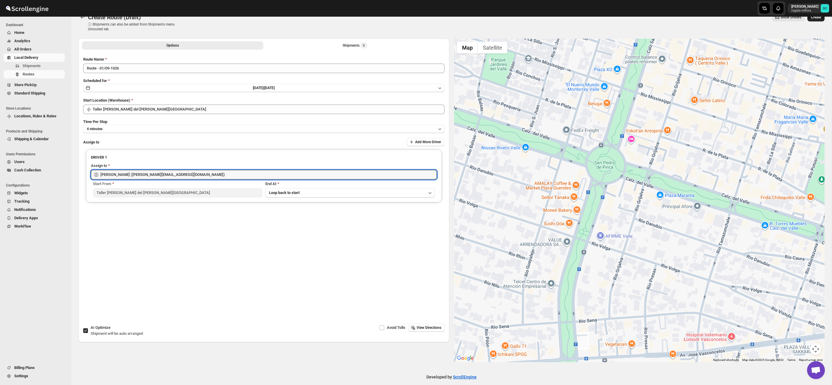
type input "[PERSON_NAME] ([PERSON_NAME][EMAIL_ADDRESS][DOMAIN_NAME])"
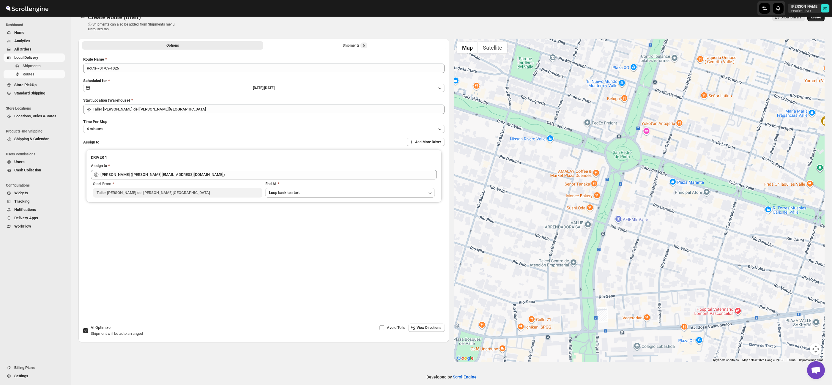
click at [813, 17] on span "Create" at bounding box center [816, 17] width 10 height 5
